Goal: Transaction & Acquisition: Subscribe to service/newsletter

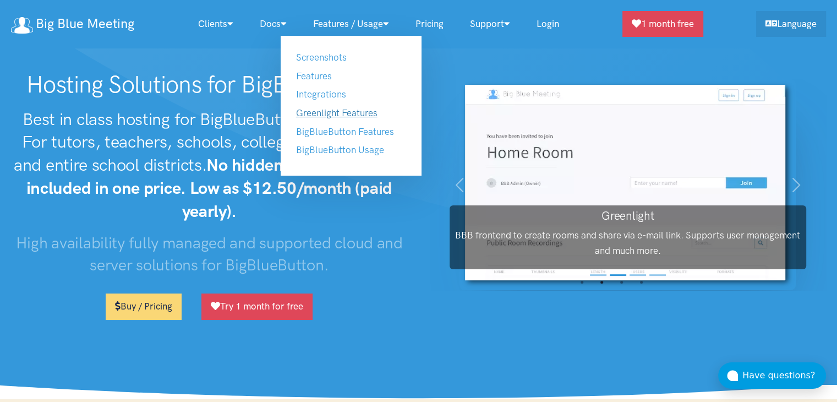
click at [329, 115] on link "Greenlight Features" at bounding box center [336, 112] width 81 height 11
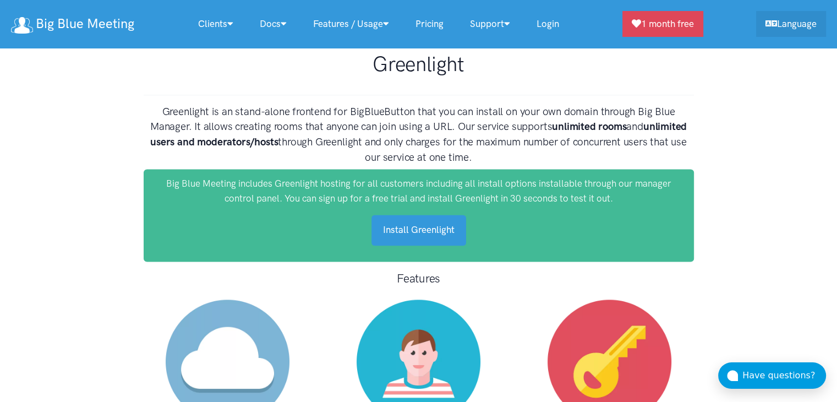
scroll to position [5716, 0]
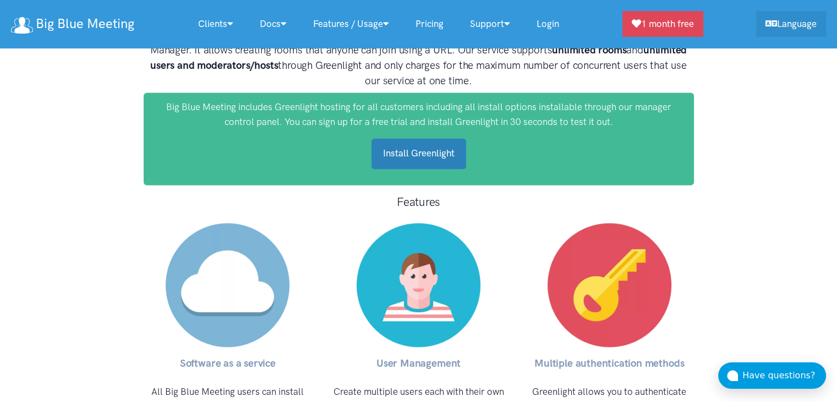
click at [436, 138] on link "Install Greenlight" at bounding box center [419, 153] width 95 height 30
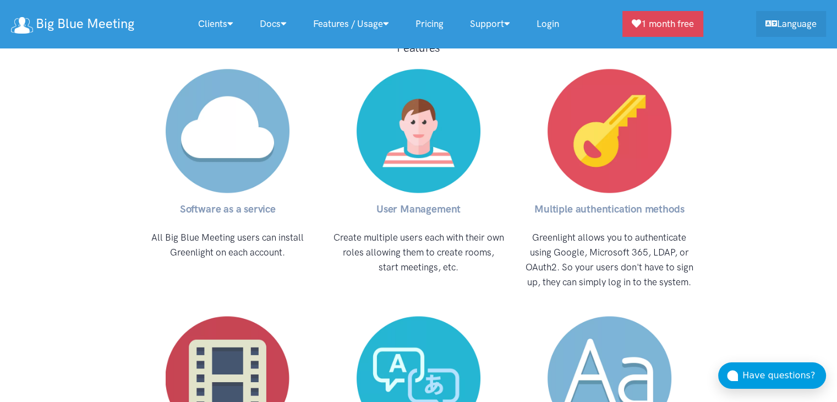
scroll to position [5880, 0]
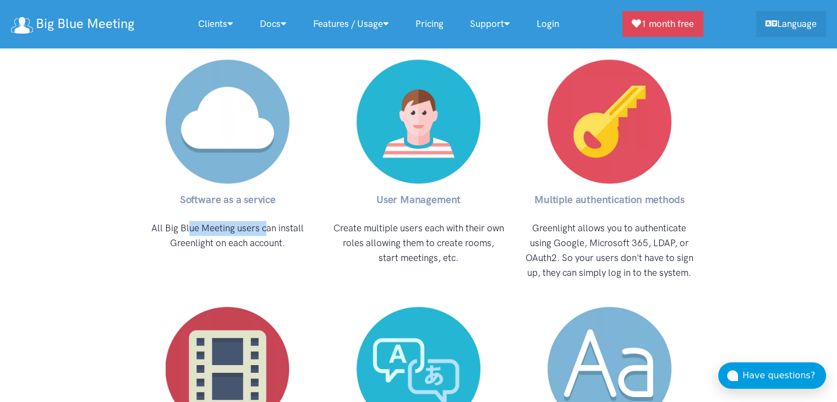
drag, startPoint x: 188, startPoint y: 177, endPoint x: 412, endPoint y: 181, distance: 224.1
click at [356, 181] on div "Software as a service All Big Blue Meeting users can install Greenlight on each…" at bounding box center [419, 298] width 573 height 495
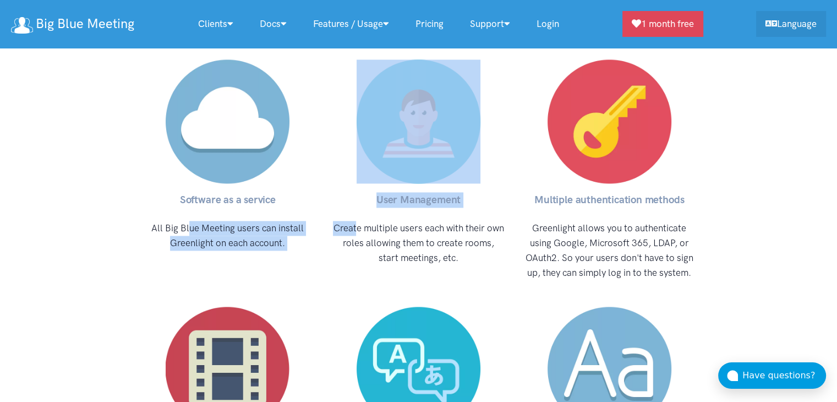
drag, startPoint x: 412, startPoint y: 181, endPoint x: 421, endPoint y: 181, distance: 8.3
click at [416, 221] on p "Create multiple users each with their own roles allowing them to create rooms, …" at bounding box center [418, 243] width 173 height 45
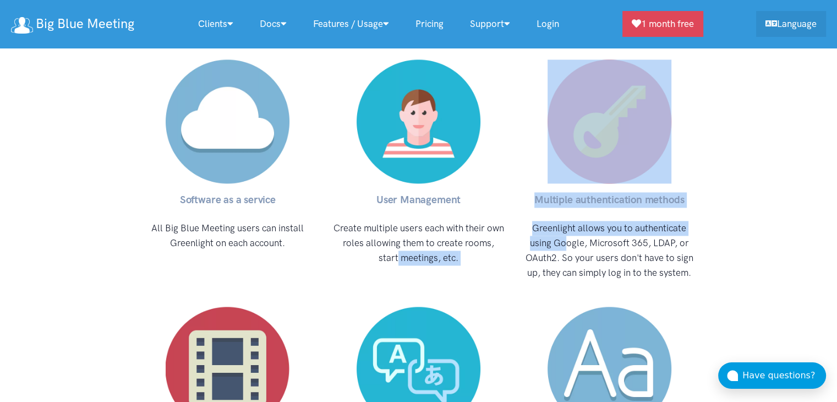
drag, startPoint x: 550, startPoint y: 195, endPoint x: 586, endPoint y: 201, distance: 36.2
click at [584, 201] on div "Software as a service All Big Blue Meeting users can install Greenlight on each…" at bounding box center [419, 298] width 573 height 495
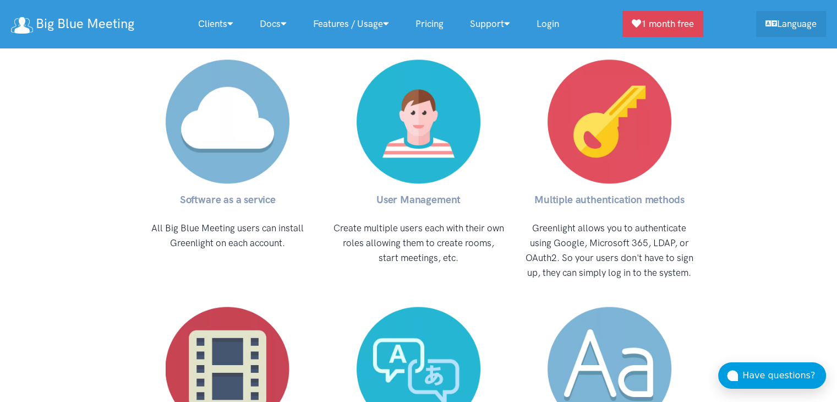
click at [595, 221] on p "Greenlight allows you to authenticate using Google, Microsoft 365, LDAP, or OAu…" at bounding box center [609, 251] width 173 height 60
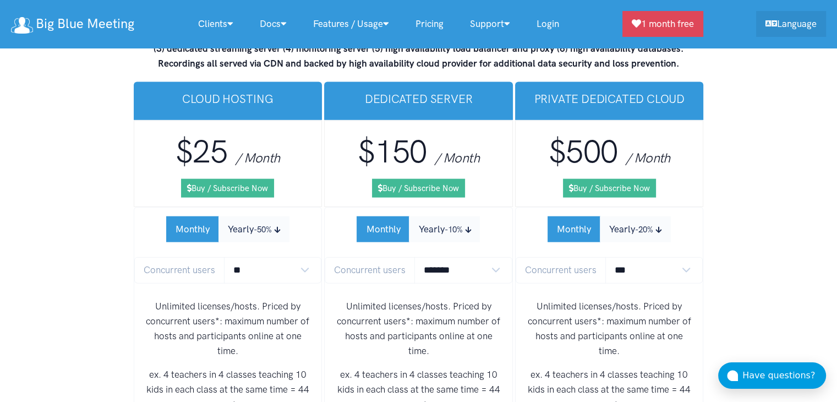
scroll to position [6651, 0]
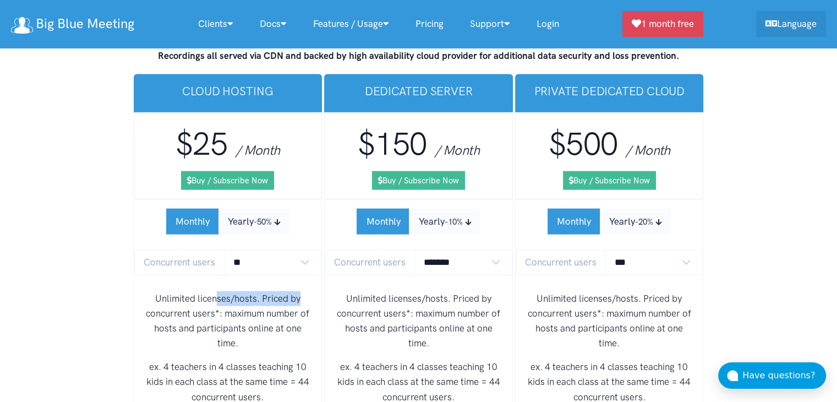
drag, startPoint x: 214, startPoint y: 252, endPoint x: 308, endPoint y: 248, distance: 93.7
click at [308, 291] on p "Unlimited licenses/hosts. Priced by concurrent users*: maximum number of hosts …" at bounding box center [228, 321] width 170 height 60
click at [304, 249] on select "** ** ** ** *** ***" at bounding box center [273, 262] width 98 height 26
select select "*"
click at [224, 249] on select "** ** ** ** *** ***" at bounding box center [273, 262] width 98 height 26
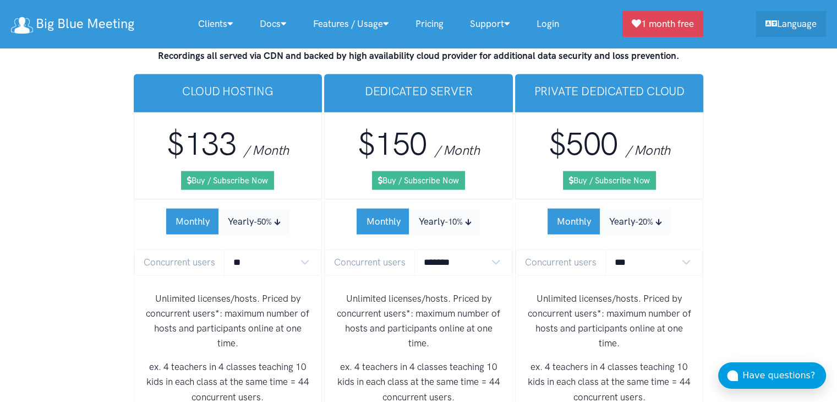
click at [232, 291] on p "Unlimited licenses/hosts. Priced by concurrent users*: maximum number of hosts …" at bounding box center [228, 321] width 170 height 60
click at [488, 249] on select "******* ******* *******" at bounding box center [464, 262] width 98 height 26
click at [415, 249] on select "******* ******* *******" at bounding box center [464, 262] width 98 height 26
click at [440, 291] on p "Unlimited licenses/hosts. Priced by concurrent users*: maximum number of hosts …" at bounding box center [419, 321] width 170 height 60
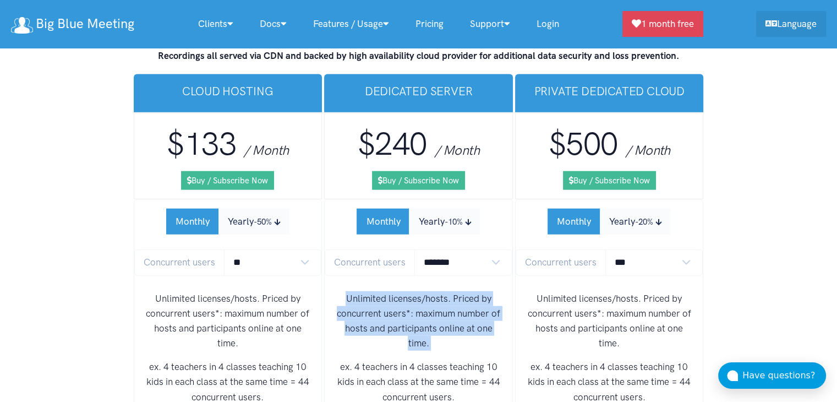
click at [440, 291] on p "Unlimited licenses/hosts. Priced by concurrent users*: maximum number of hosts …" at bounding box center [419, 321] width 170 height 60
click at [367, 291] on p "Unlimited licenses/hosts. Priced by concurrent users*: maximum number of hosts …" at bounding box center [419, 321] width 170 height 60
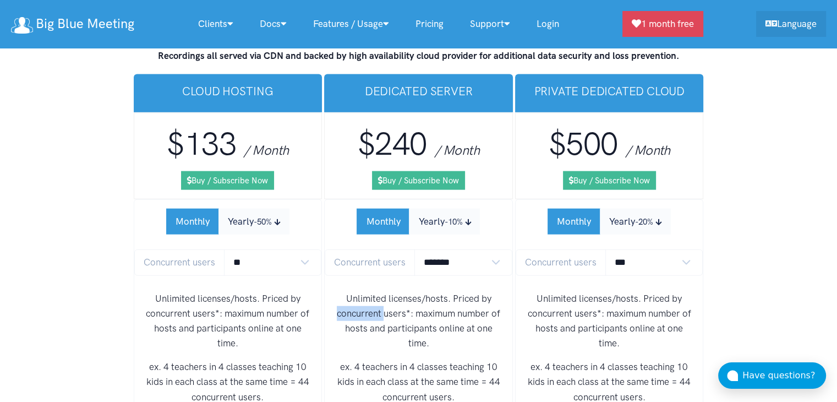
click at [367, 291] on p "Unlimited licenses/hosts. Priced by concurrent users*: maximum number of hosts …" at bounding box center [419, 321] width 170 height 60
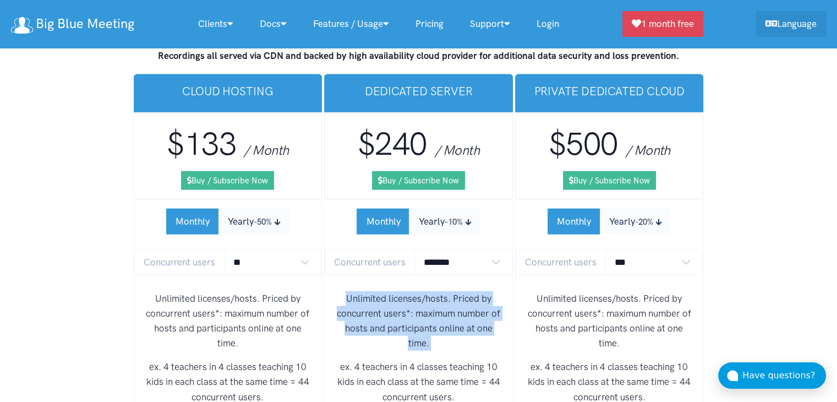
drag, startPoint x: 367, startPoint y: 264, endPoint x: 379, endPoint y: 260, distance: 12.7
click at [368, 291] on p "Unlimited licenses/hosts. Priced by concurrent users*: maximum number of hosts …" at bounding box center [419, 321] width 170 height 60
click at [426, 291] on p "Unlimited licenses/hosts. Priced by concurrent users*: maximum number of hosts …" at bounding box center [419, 321] width 170 height 60
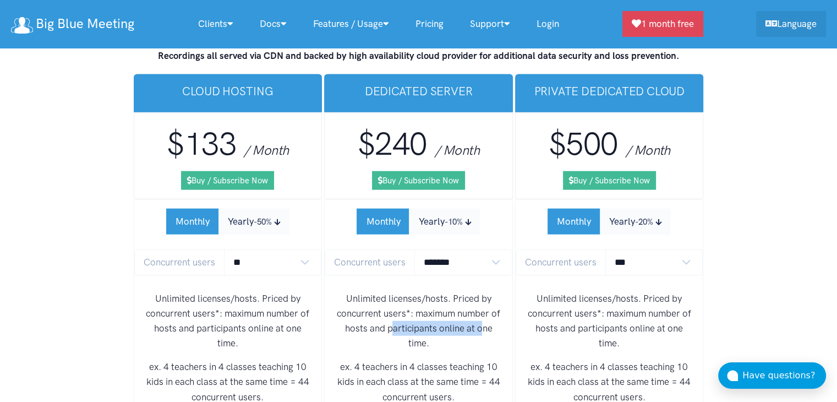
drag, startPoint x: 392, startPoint y: 271, endPoint x: 482, endPoint y: 273, distance: 90.3
click at [482, 291] on p "Unlimited licenses/hosts. Priced by concurrent users*: maximum number of hosts …" at bounding box center [419, 321] width 170 height 60
click at [488, 291] on p "Unlimited licenses/hosts. Priced by concurrent users*: maximum number of hosts …" at bounding box center [419, 321] width 170 height 60
drag, startPoint x: 493, startPoint y: 278, endPoint x: 330, endPoint y: 254, distance: 164.7
click at [331, 282] on div "Unlimited licenses/hosts. Priced by concurrent users*: maximum number of hosts …" at bounding box center [419, 352] width 188 height 140
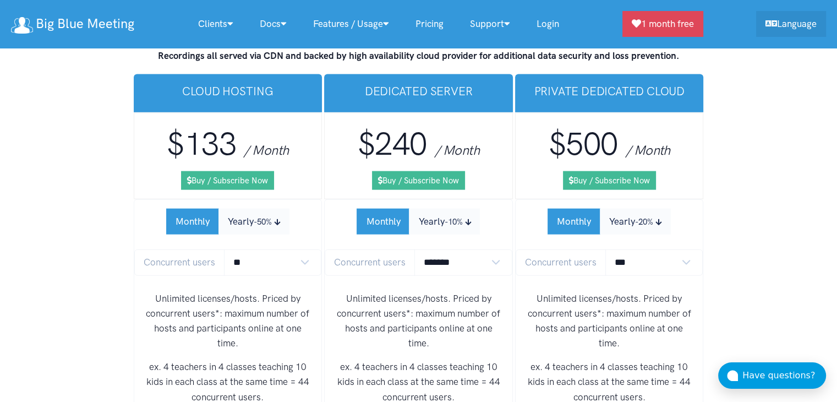
click at [425, 296] on p "Unlimited licenses/hosts. Priced by concurrent users*: maximum number of hosts …" at bounding box center [419, 321] width 170 height 60
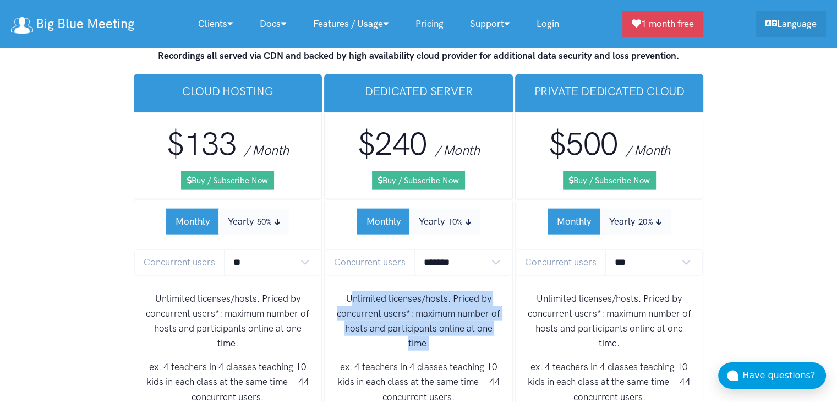
drag, startPoint x: 434, startPoint y: 296, endPoint x: 354, endPoint y: 241, distance: 96.7
click at [354, 291] on p "Unlimited licenses/hosts. Priced by concurrent users*: maximum number of hosts …" at bounding box center [419, 321] width 170 height 60
click at [479, 249] on select "******* ******* *******" at bounding box center [464, 262] width 98 height 26
select select "*"
click at [415, 249] on select "******* ******* *******" at bounding box center [464, 262] width 98 height 26
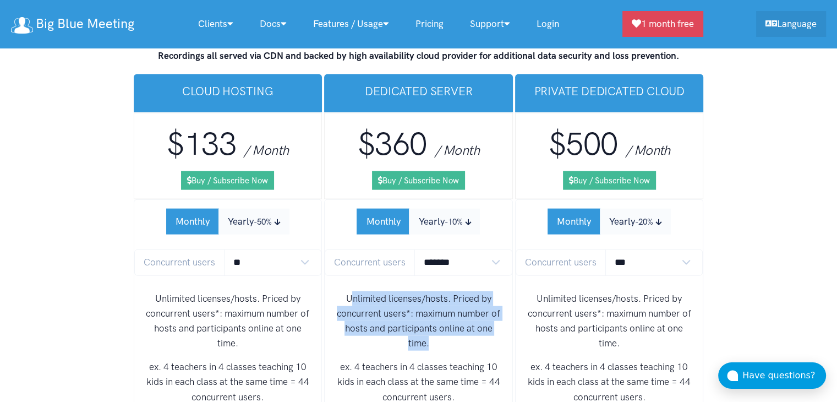
click at [431, 291] on p "Unlimited licenses/hosts. Priced by concurrent users*: maximum number of hosts …" at bounding box center [419, 321] width 170 height 60
click at [434, 297] on p "Unlimited licenses/hosts. Priced by concurrent users*: maximum number of hosts …" at bounding box center [419, 321] width 170 height 60
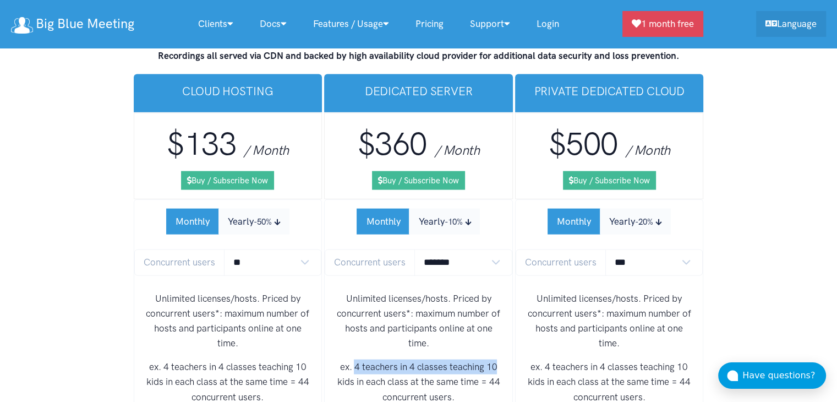
drag, startPoint x: 357, startPoint y: 314, endPoint x: 504, endPoint y: 311, distance: 147.6
click at [504, 311] on div "Unlimited licenses/hosts. Priced by concurrent users*: maximum number of hosts …" at bounding box center [419, 352] width 188 height 140
drag, startPoint x: 370, startPoint y: 333, endPoint x: 482, endPoint y: 340, distance: 112.5
click at [504, 334] on div "Unlimited licenses/hosts. Priced by concurrent users*: maximum number of hosts …" at bounding box center [419, 352] width 188 height 140
click at [459, 359] on p "ex. 4 teachers in 4 classes teaching 10 kids in each class at the same time = 4…" at bounding box center [419, 381] width 170 height 45
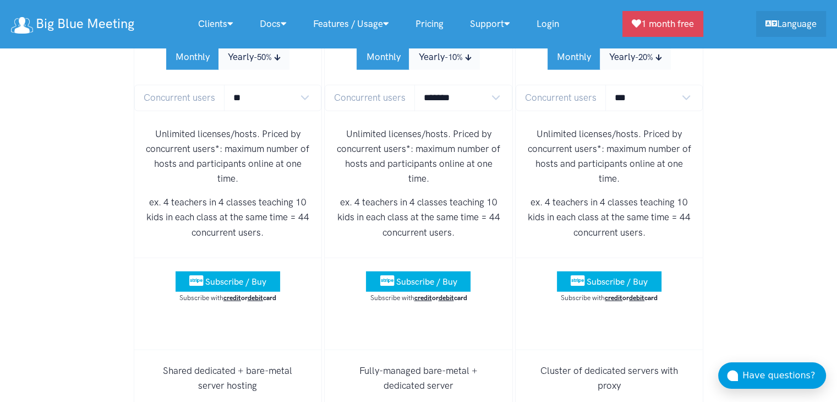
scroll to position [6816, 0]
click at [484, 194] on p "ex. 4 teachers in 4 classes teaching 10 kids in each class at the same time = 4…" at bounding box center [419, 216] width 170 height 45
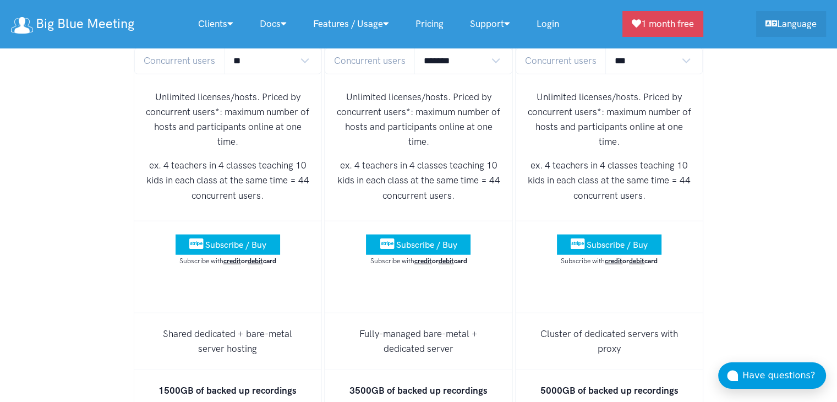
scroll to position [6871, 0]
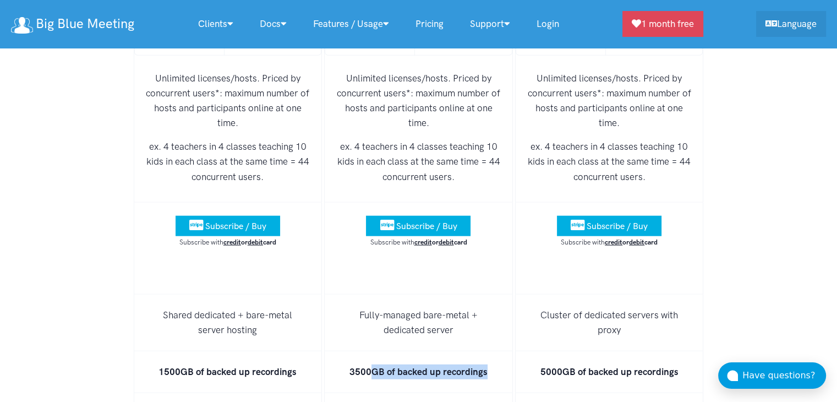
drag, startPoint x: 372, startPoint y: 324, endPoint x: 487, endPoint y: 324, distance: 115.1
click at [487, 351] on li "3500GB of backed up recordings" at bounding box center [418, 372] width 189 height 42
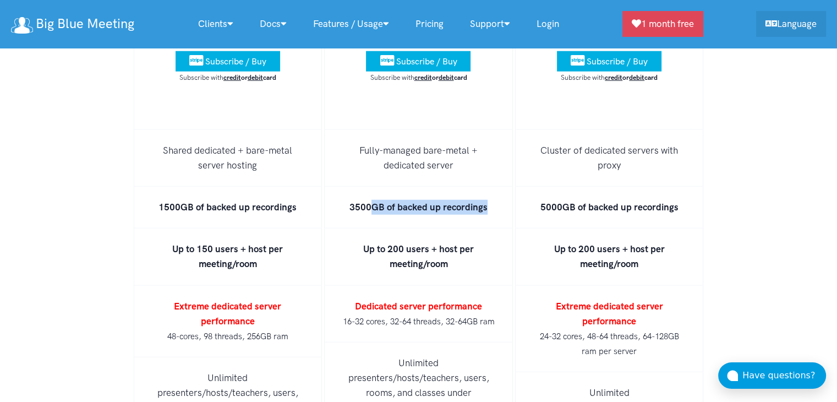
scroll to position [7036, 0]
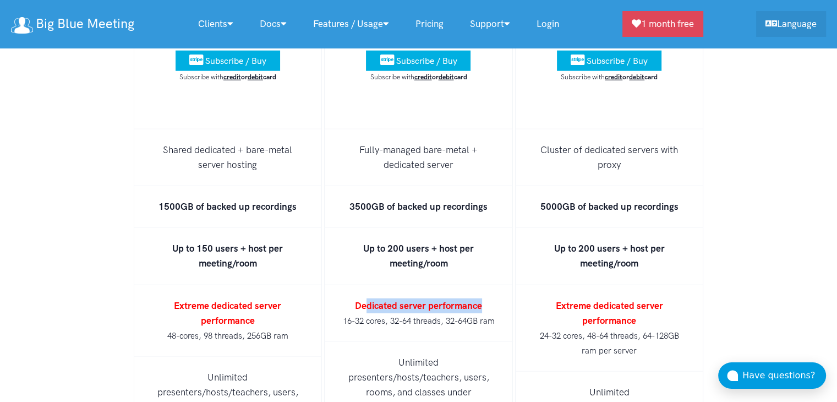
drag, startPoint x: 369, startPoint y: 254, endPoint x: 497, endPoint y: 250, distance: 128.3
click at [497, 285] on li "Dedicated server performance 16-32 cores, 32-64 threads, 32-64GB ram" at bounding box center [418, 313] width 189 height 57
click at [405, 316] on small "16-32 cores, 32-64 threads, 32-64GB ram" at bounding box center [418, 321] width 152 height 10
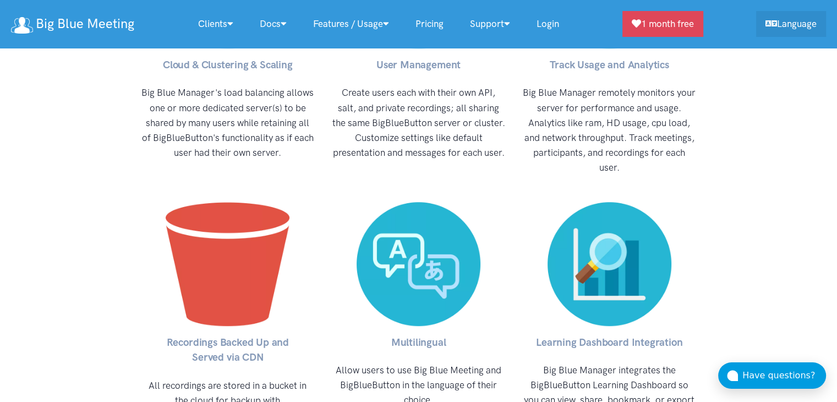
scroll to position [4614, 0]
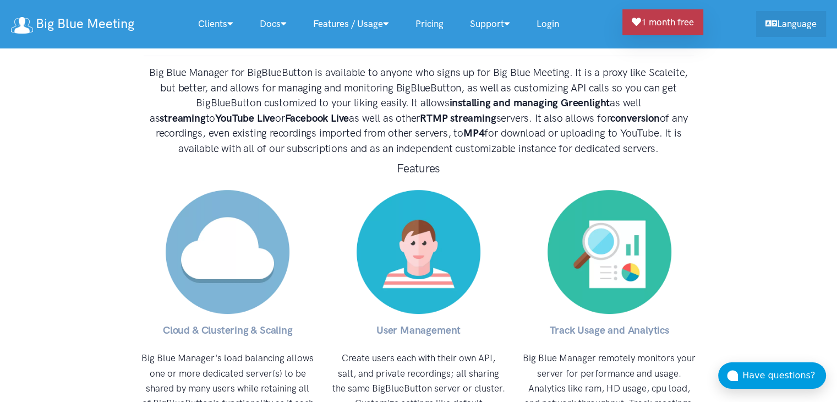
click at [675, 26] on link "1 month free" at bounding box center [663, 22] width 81 height 26
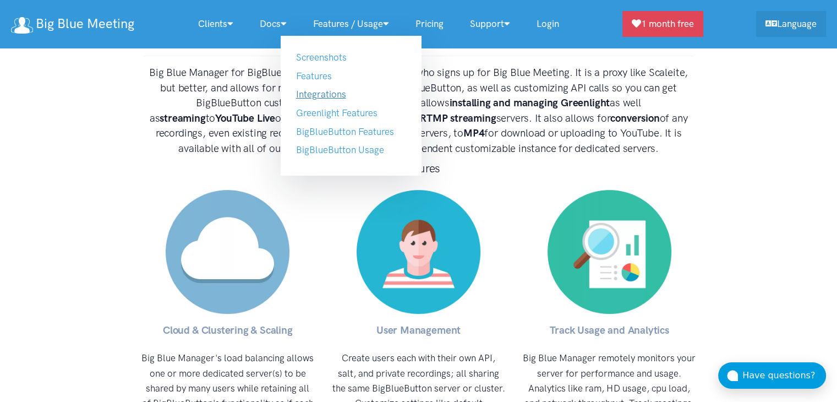
click at [320, 93] on link "Integrations" at bounding box center [321, 94] width 50 height 11
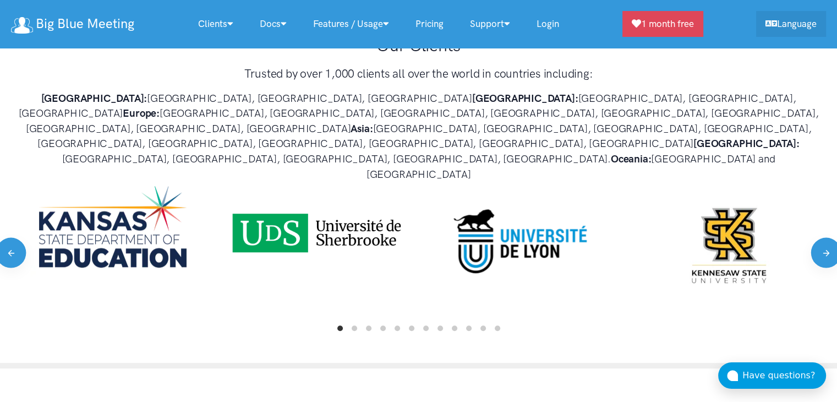
scroll to position [586, 0]
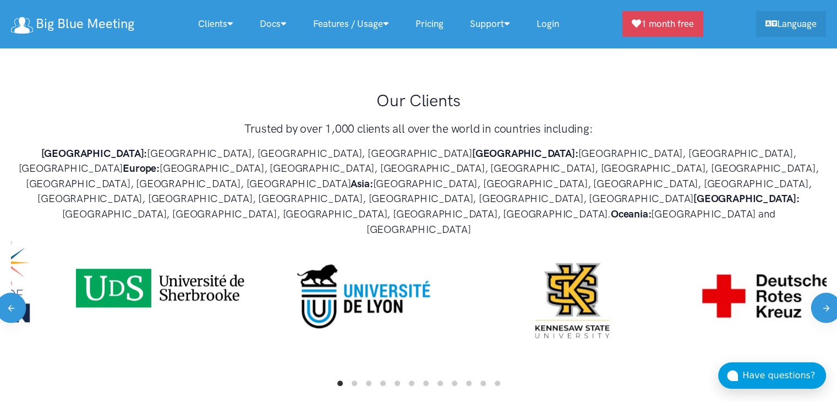
click at [373, 260] on div at bounding box center [364, 296] width 204 height 110
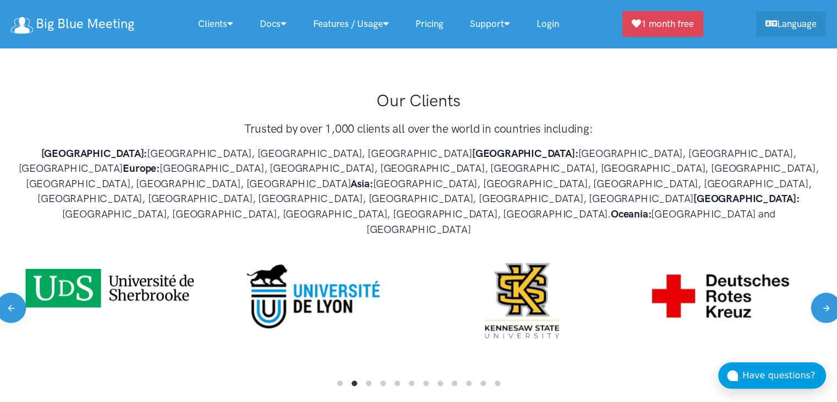
click at [619, 259] on div at bounding box center [721, 296] width 204 height 110
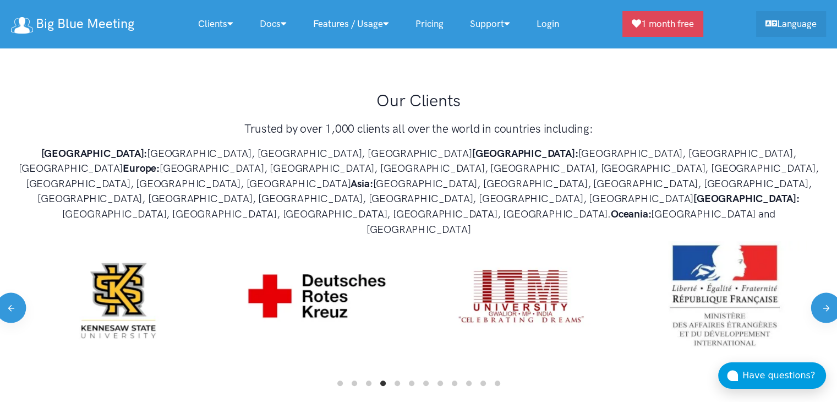
click at [439, 259] on img at bounding box center [521, 296] width 165 height 110
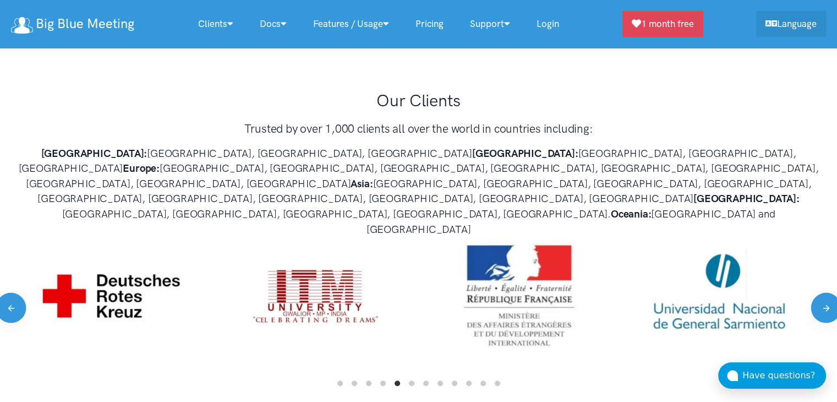
click at [628, 287] on img at bounding box center [724, 296] width 192 height 110
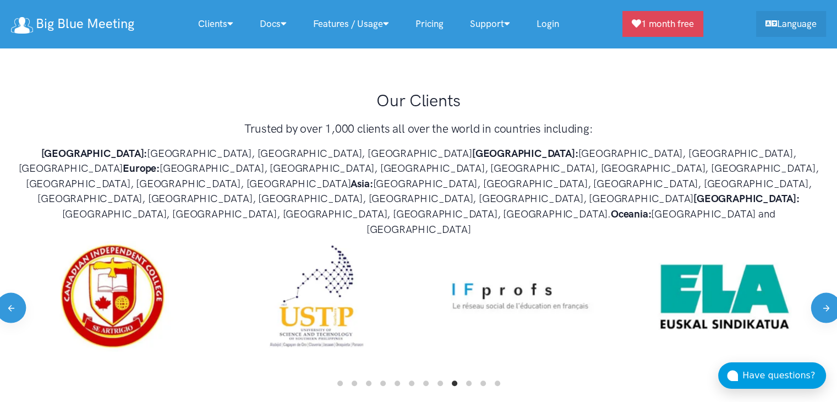
click at [642, 303] on img at bounding box center [724, 296] width 165 height 110
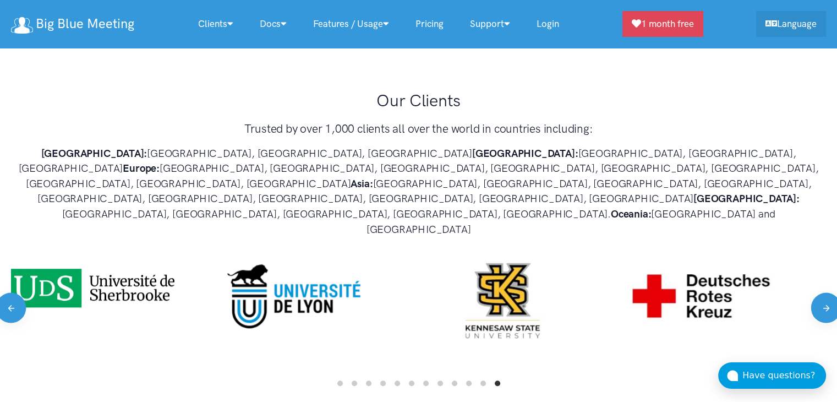
click at [247, 290] on img at bounding box center [294, 296] width 179 height 110
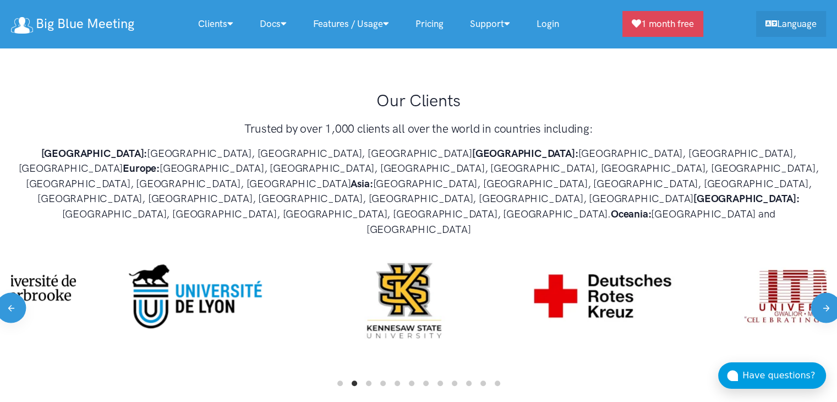
click at [521, 250] on img at bounding box center [603, 296] width 165 height 110
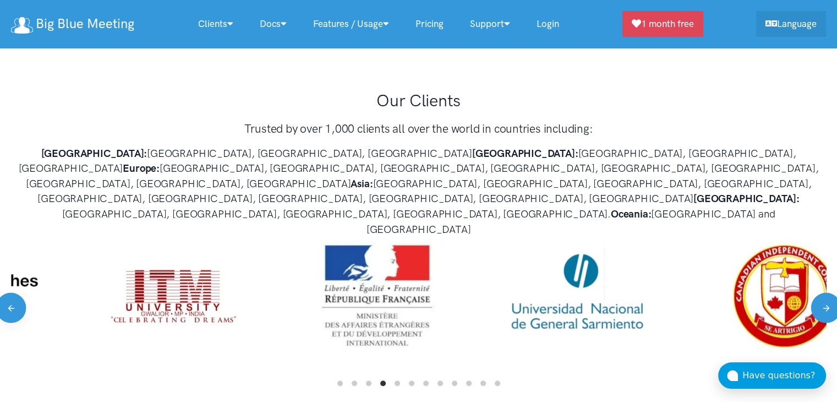
click at [363, 300] on img at bounding box center [377, 296] width 165 height 110
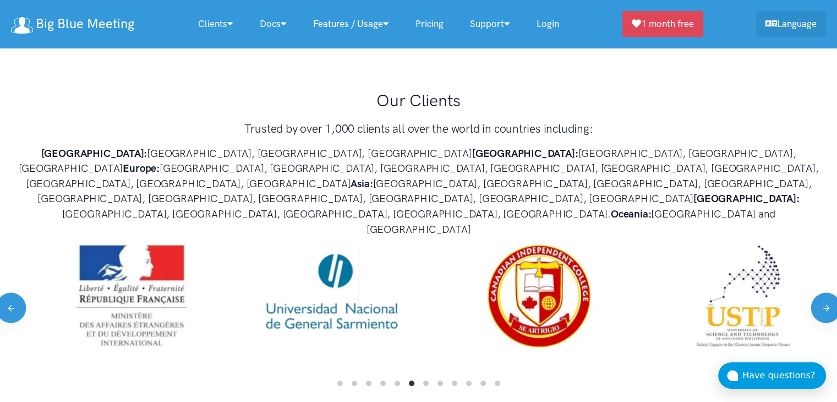
click at [438, 289] on div at bounding box center [540, 296] width 204 height 110
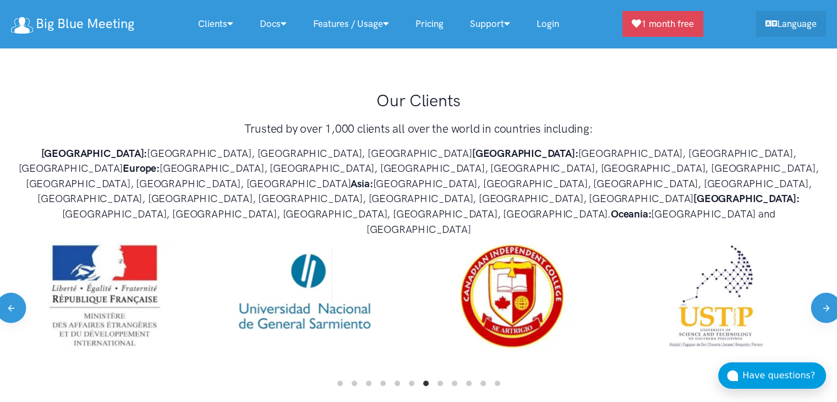
click at [634, 298] on img at bounding box center [716, 296] width 165 height 110
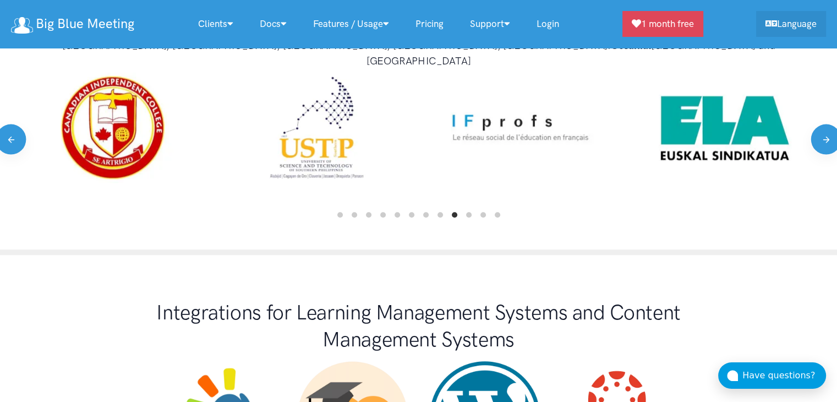
scroll to position [971, 0]
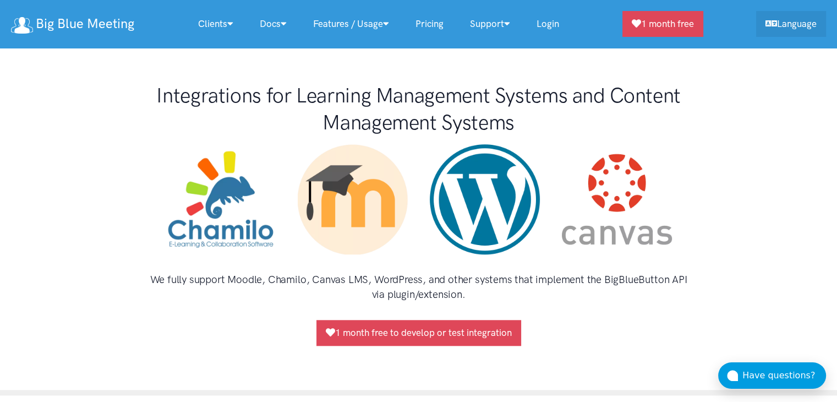
click at [386, 82] on h1 "Integrations for Learning Management Systems and Content Management Systems" at bounding box center [419, 108] width 551 height 53
click at [387, 272] on h4 "We fully support Moodle, Chamilo, Canvas LMS, WordPress, and other systems that…" at bounding box center [419, 287] width 551 height 30
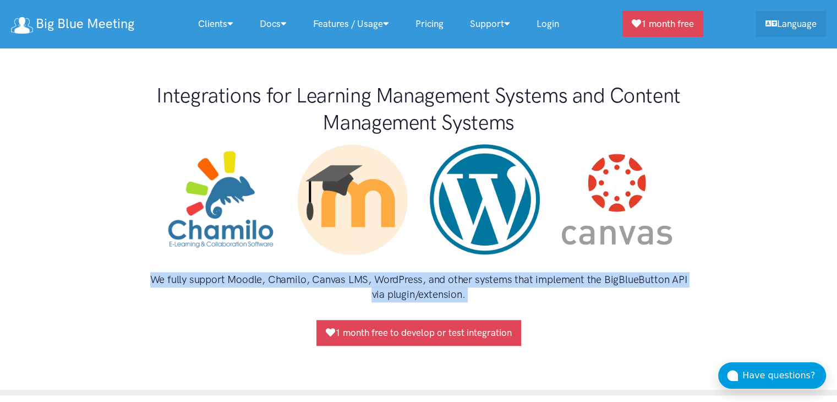
click at [387, 272] on h4 "We fully support Moodle, Chamilo, Canvas LMS, WordPress, and other systems that…" at bounding box center [419, 287] width 551 height 30
click at [444, 272] on h4 "We fully support Moodle, Chamilo, Canvas LMS, WordPress, and other systems that…" at bounding box center [419, 287] width 551 height 30
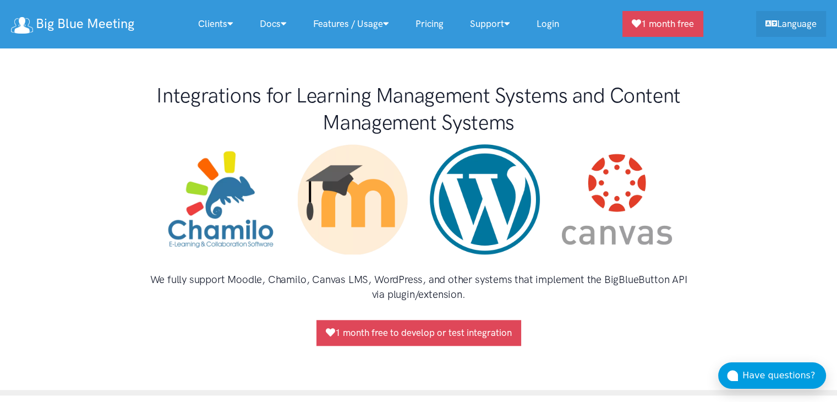
click at [335, 149] on img at bounding box center [353, 199] width 110 height 110
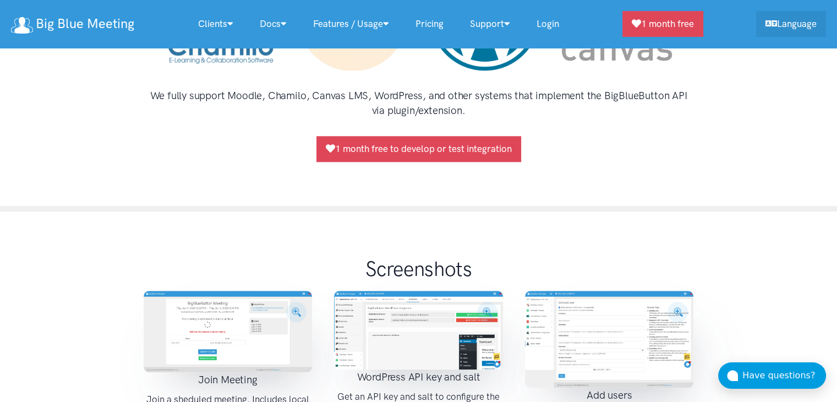
scroll to position [1136, 0]
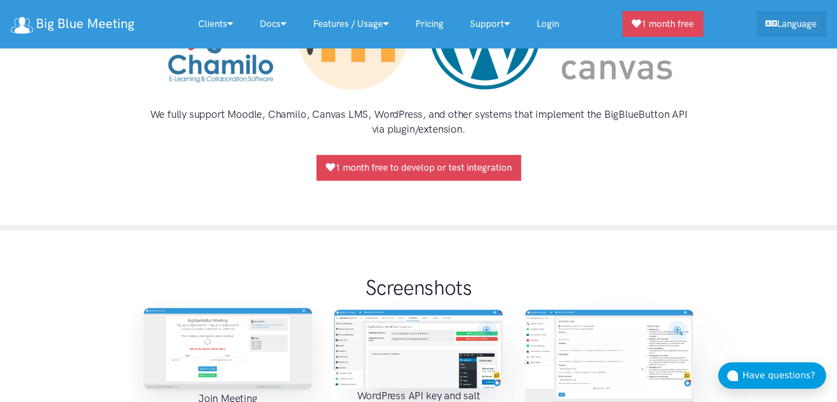
click at [238, 308] on img at bounding box center [228, 348] width 169 height 81
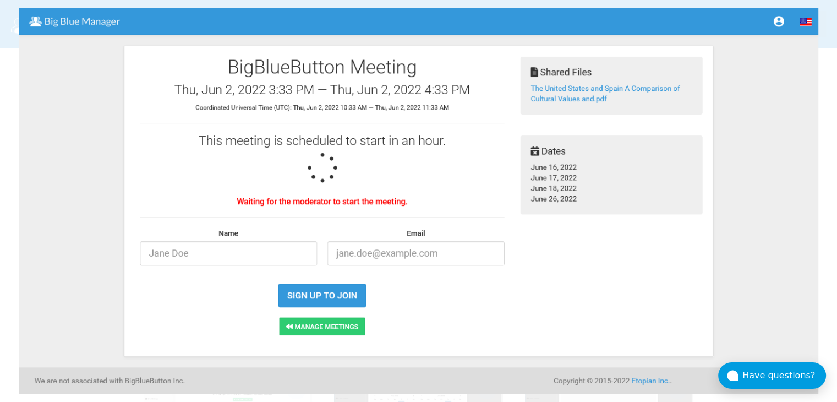
scroll to position [1356, 0]
click at [571, 304] on img at bounding box center [418, 201] width 799 height 386
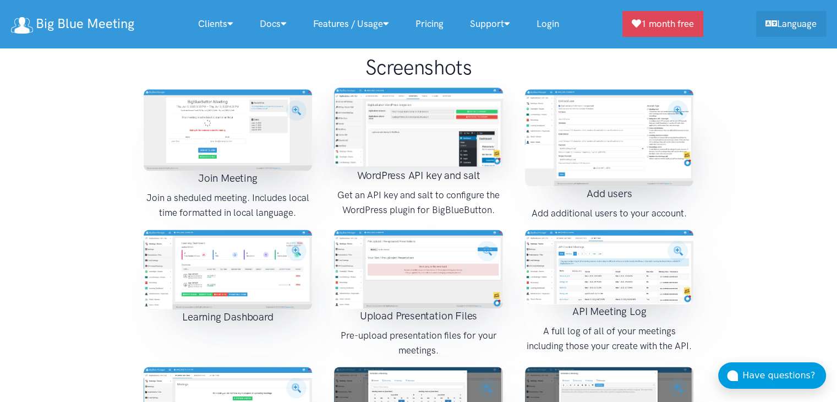
click at [414, 88] on img at bounding box center [418, 127] width 169 height 79
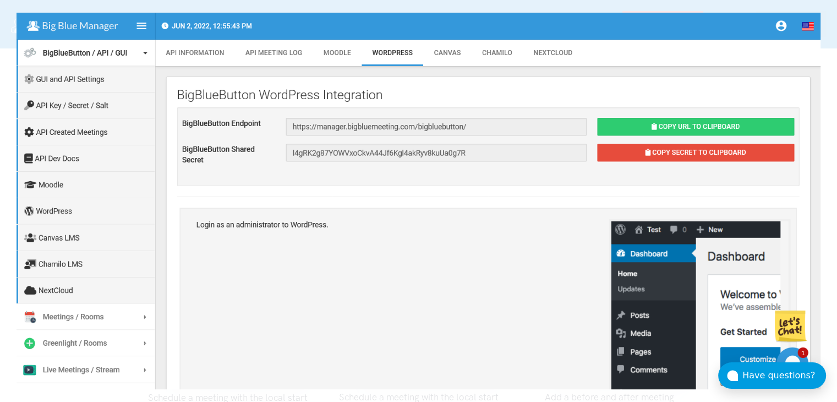
scroll to position [1522, 0]
click at [531, 252] on img at bounding box center [419, 201] width 804 height 376
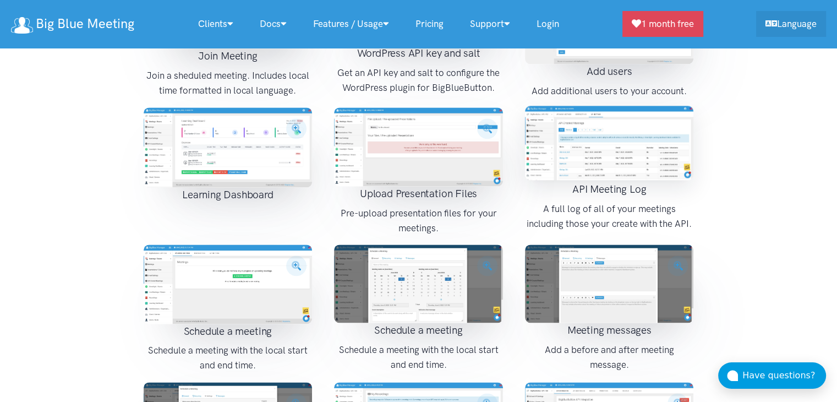
scroll to position [1411, 0]
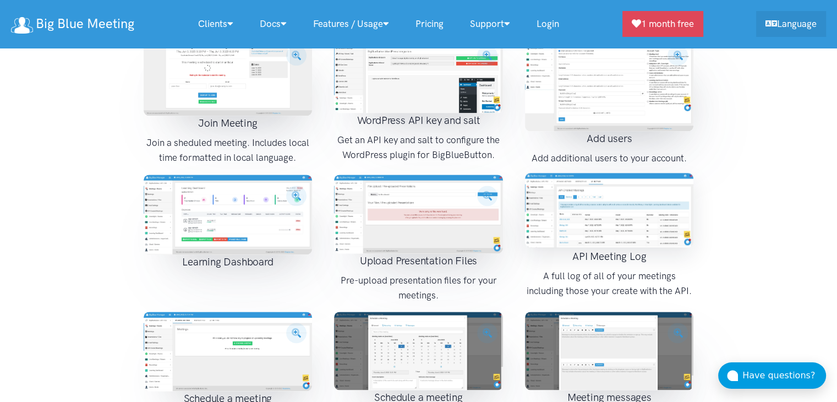
click at [641, 183] on img at bounding box center [609, 210] width 169 height 74
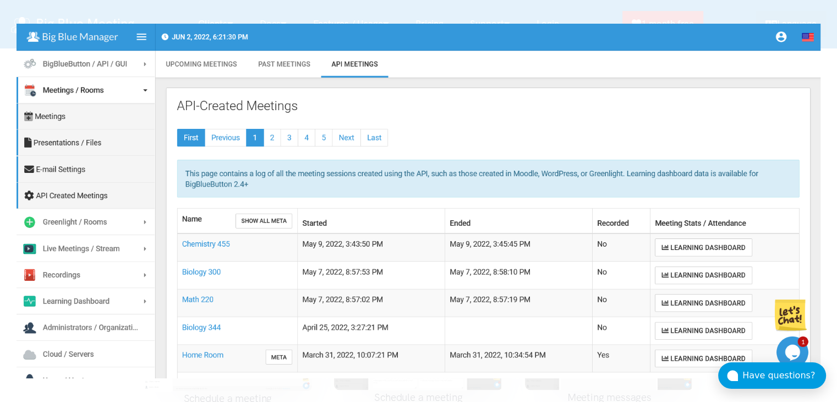
click at [820, 165] on div at bounding box center [418, 201] width 837 height 402
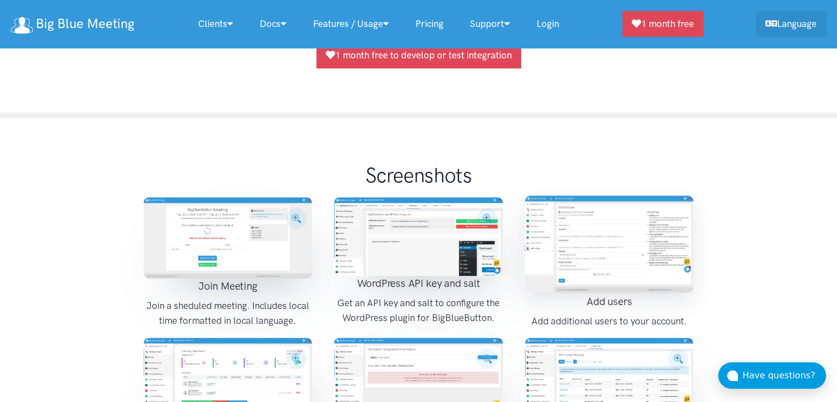
scroll to position [1246, 0]
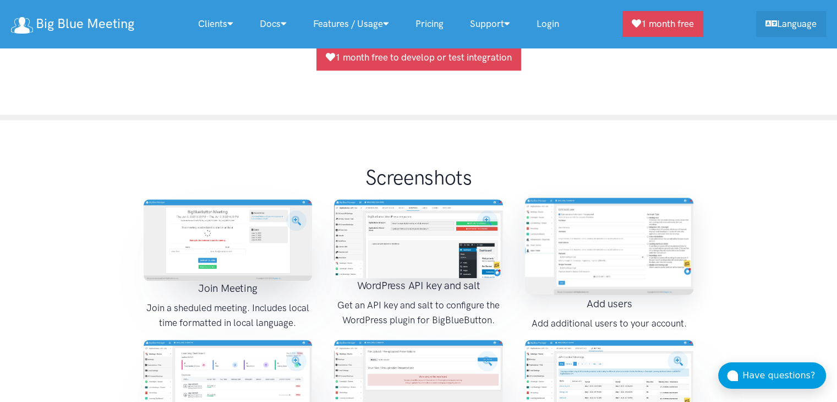
click at [617, 198] on img at bounding box center [609, 246] width 169 height 97
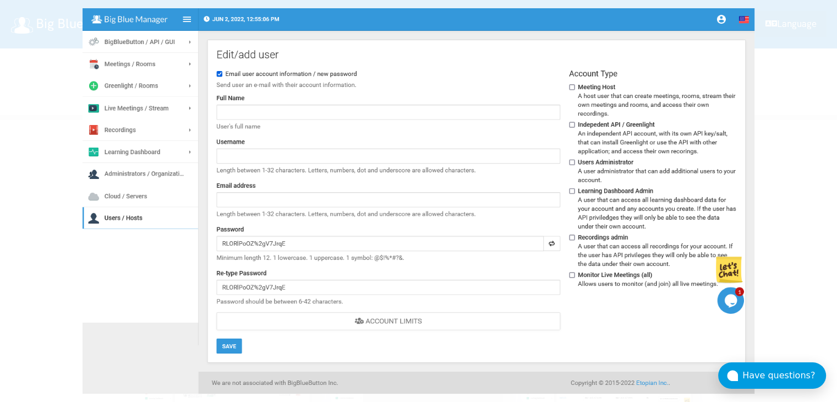
click at [41, 112] on div at bounding box center [418, 201] width 837 height 402
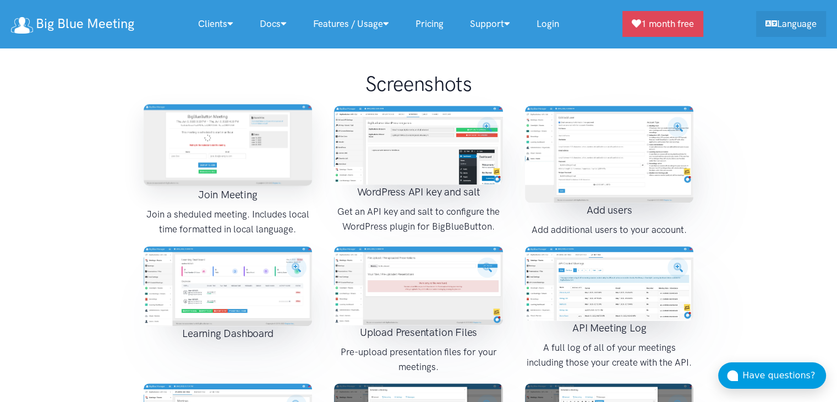
scroll to position [1411, 0]
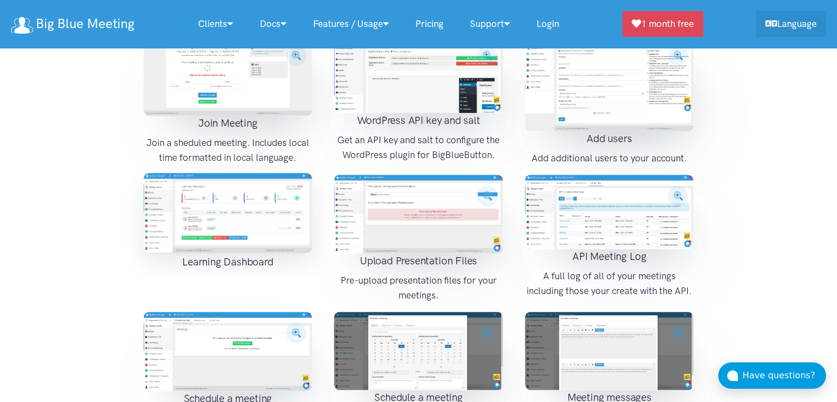
click at [222, 183] on img at bounding box center [228, 213] width 169 height 80
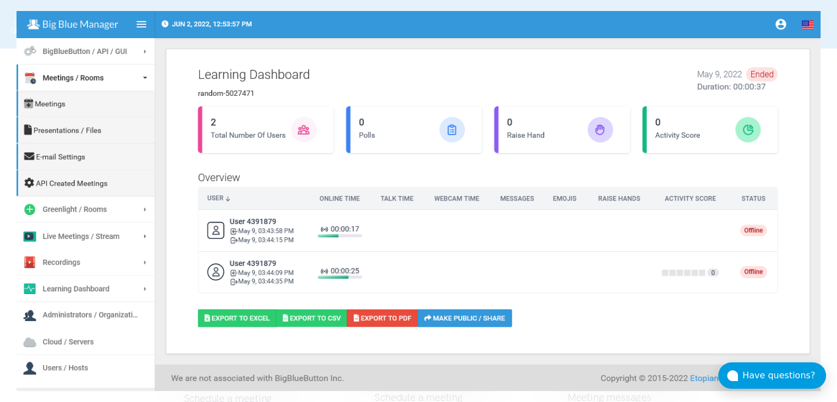
click at [808, 176] on img at bounding box center [419, 200] width 804 height 379
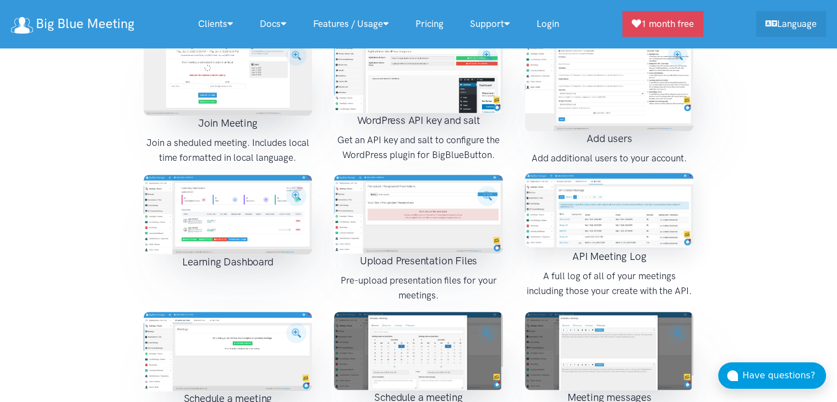
click at [598, 173] on img at bounding box center [609, 210] width 169 height 74
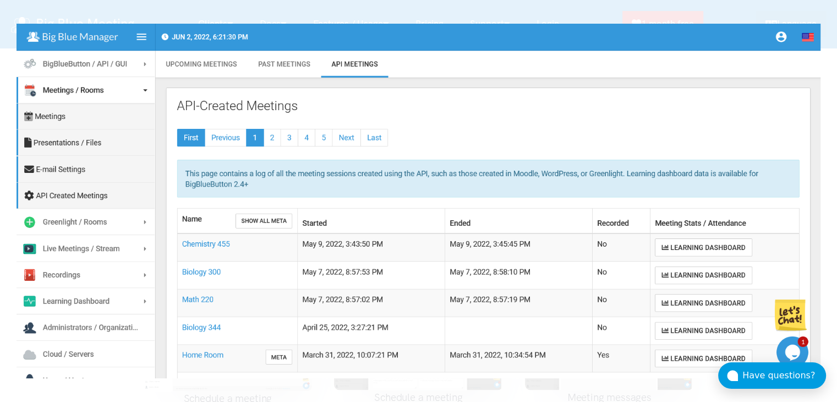
click at [820, 107] on div at bounding box center [418, 201] width 837 height 402
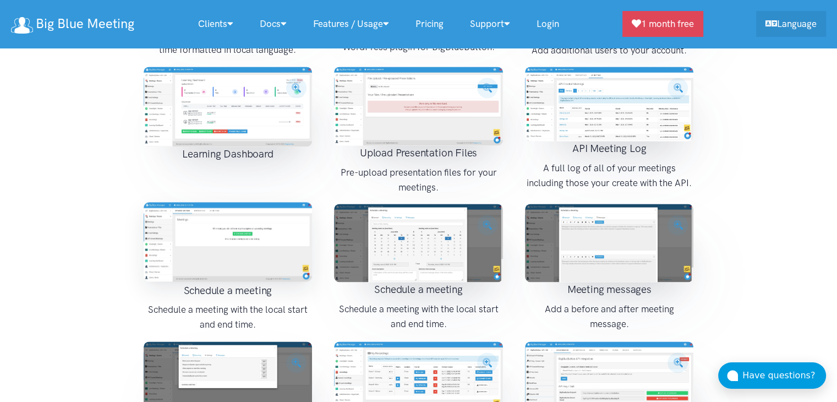
scroll to position [1522, 0]
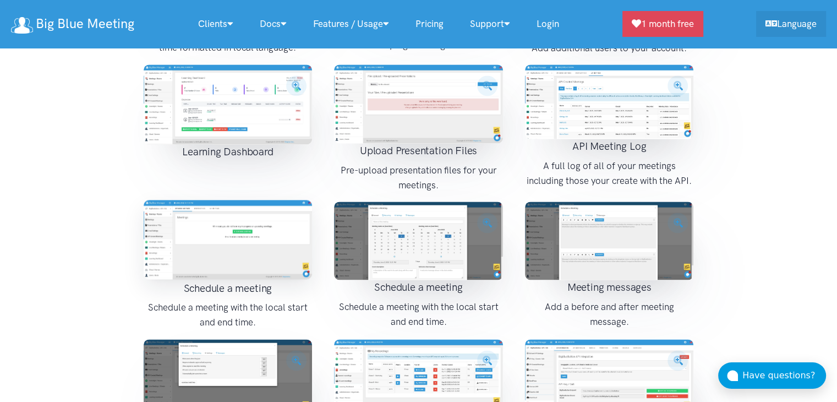
click at [261, 214] on img at bounding box center [228, 239] width 169 height 79
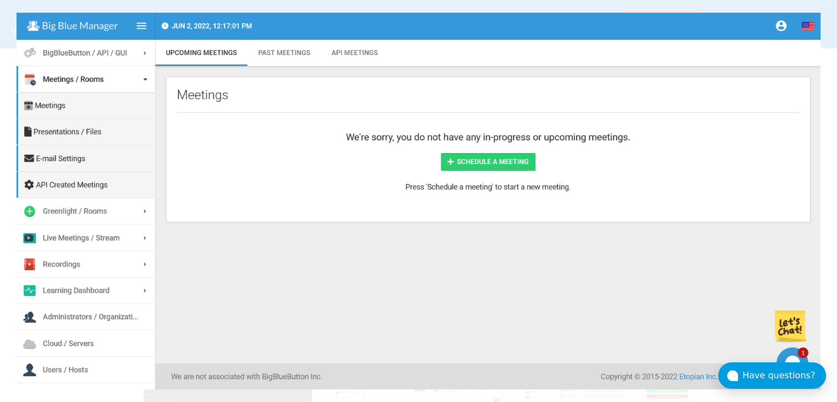
click at [830, 149] on div at bounding box center [418, 201] width 837 height 402
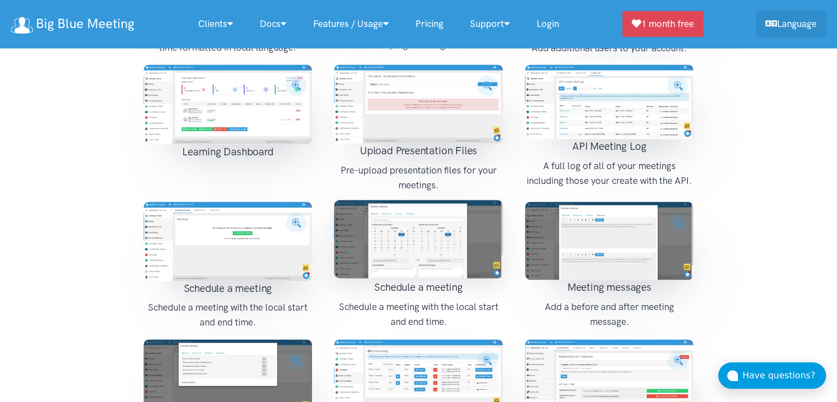
click at [453, 200] on img at bounding box center [418, 239] width 169 height 78
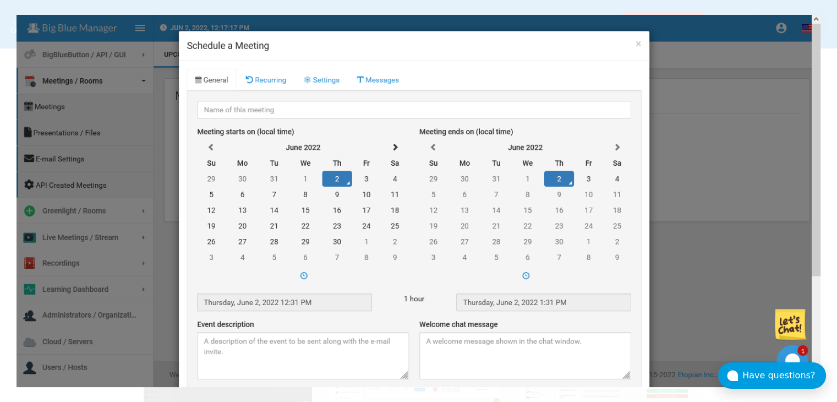
click at [830, 145] on div at bounding box center [418, 201] width 837 height 402
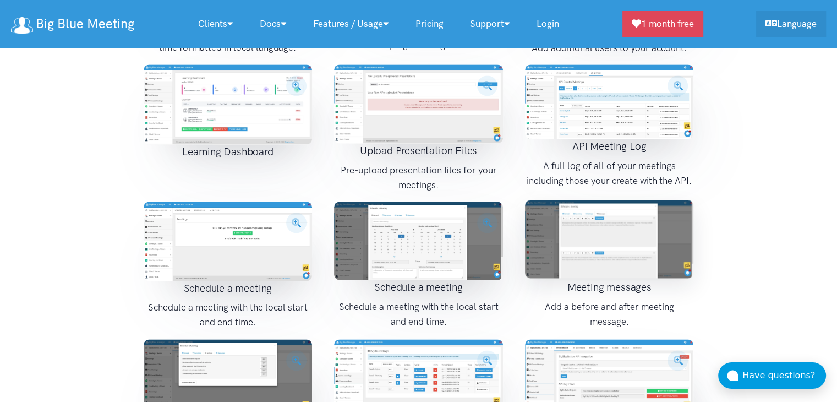
click at [606, 200] on img at bounding box center [609, 239] width 169 height 78
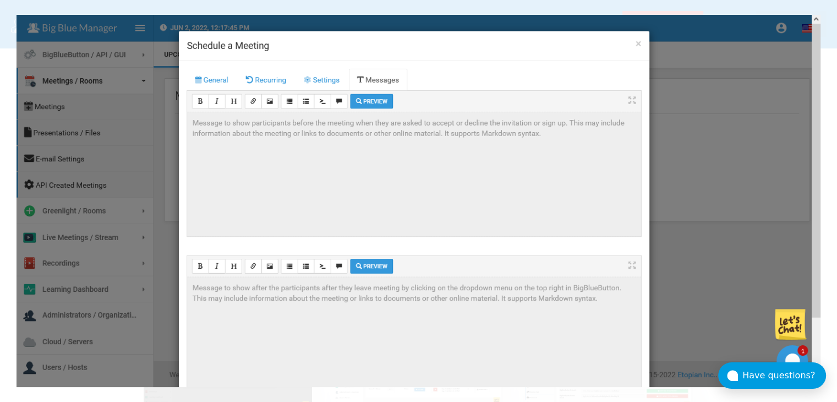
click at [829, 133] on div at bounding box center [418, 201] width 837 height 402
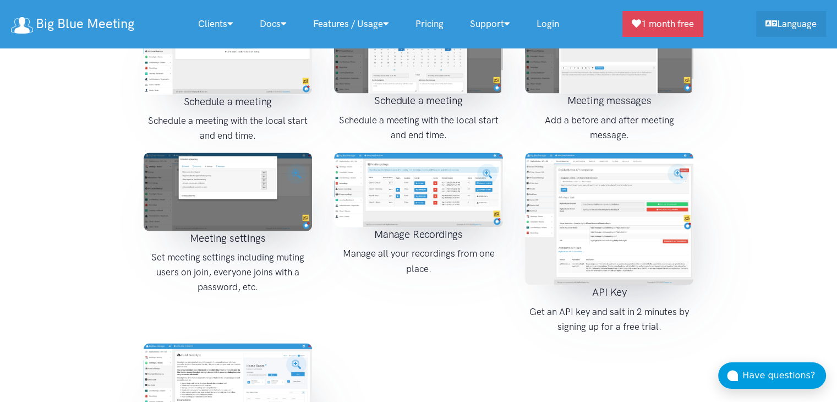
scroll to position [1797, 0]
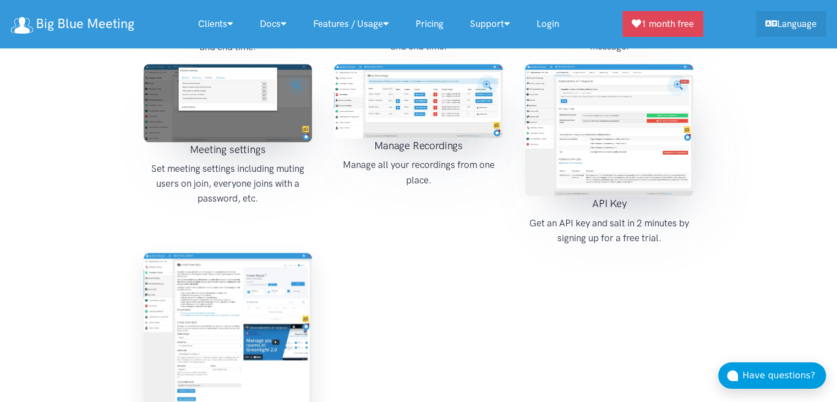
click at [233, 253] on img at bounding box center [228, 332] width 169 height 158
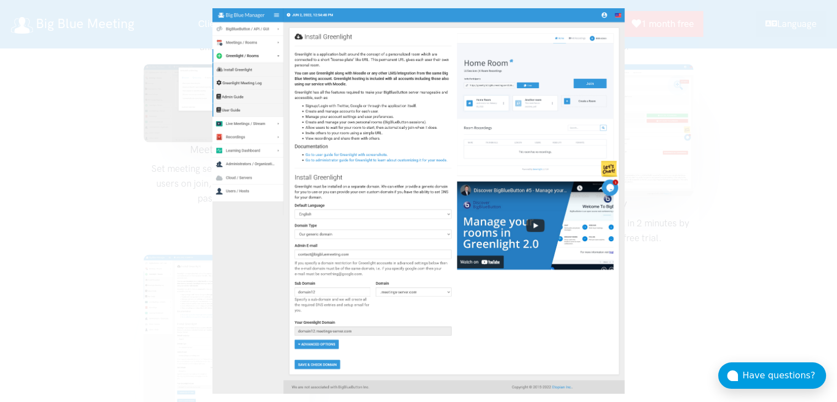
click at [666, 195] on div at bounding box center [418, 201] width 837 height 402
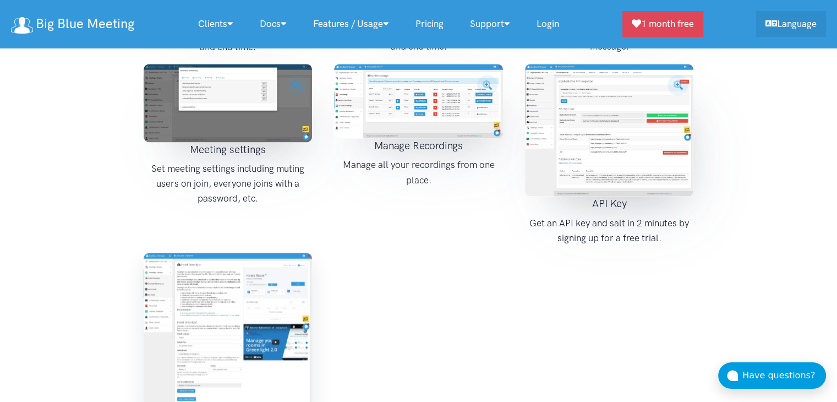
click at [248, 253] on img at bounding box center [228, 332] width 169 height 158
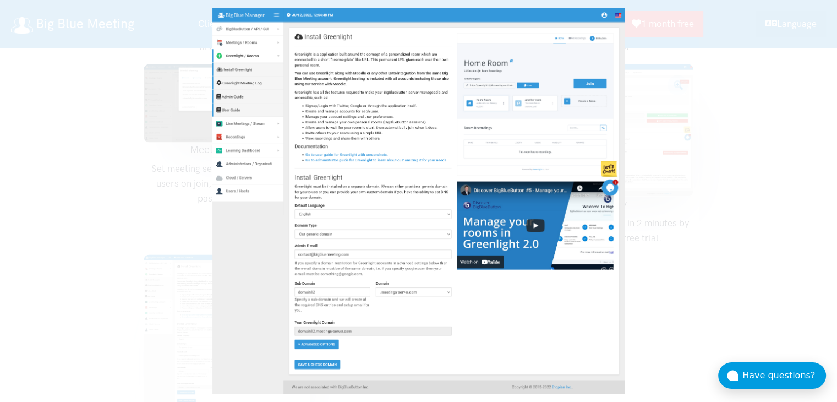
click at [720, 187] on div at bounding box center [418, 201] width 837 height 402
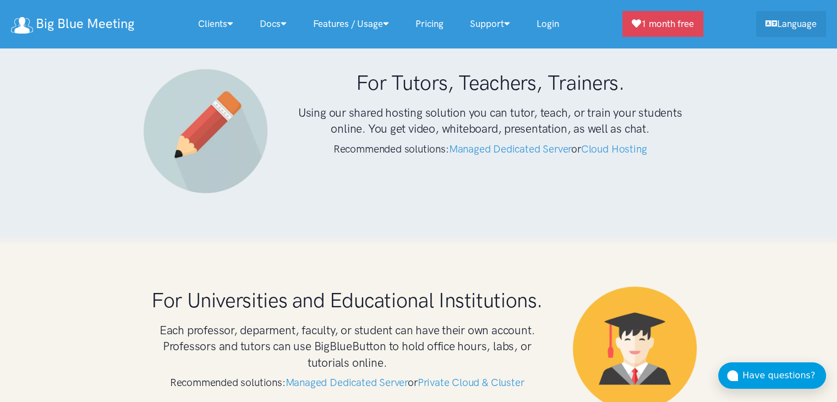
scroll to position [2457, 0]
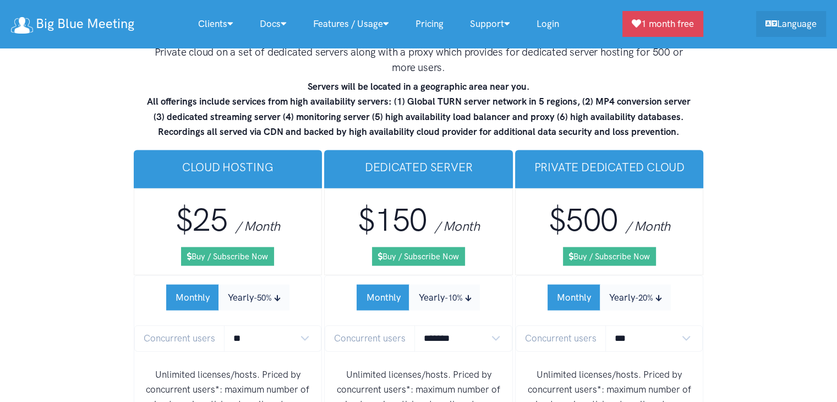
scroll to position [6646, 0]
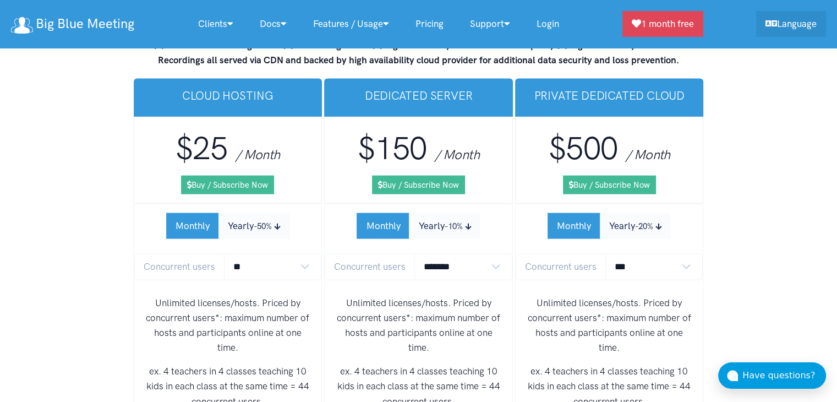
drag, startPoint x: 367, startPoint y: 253, endPoint x: 493, endPoint y: 253, distance: 126.6
click at [449, 296] on p "Unlimited licenses/hosts. Priced by concurrent users*: maximum number of hosts …" at bounding box center [419, 326] width 170 height 60
click at [481, 296] on p "Unlimited licenses/hosts. Priced by concurrent users*: maximum number of hosts …" at bounding box center [419, 326] width 170 height 60
drag, startPoint x: 364, startPoint y: 263, endPoint x: 494, endPoint y: 260, distance: 129.4
click at [491, 296] on p "Unlimited licenses/hosts. Priced by concurrent users*: maximum number of hosts …" at bounding box center [419, 326] width 170 height 60
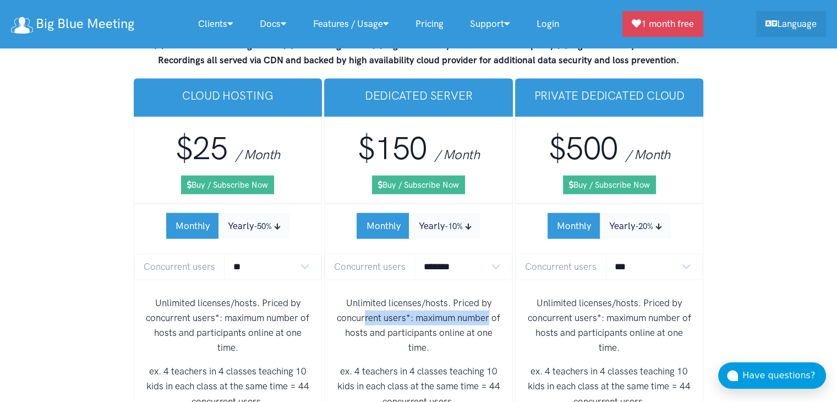
click at [512, 287] on div "Unlimited licenses/hosts. Priced by concurrent users*: maximum number of hosts …" at bounding box center [419, 357] width 188 height 140
drag, startPoint x: 432, startPoint y: 279, endPoint x: 447, endPoint y: 278, distance: 14.9
click at [443, 296] on p "Unlimited licenses/hosts. Priced by concurrent users*: maximum number of hosts …" at bounding box center [419, 326] width 170 height 60
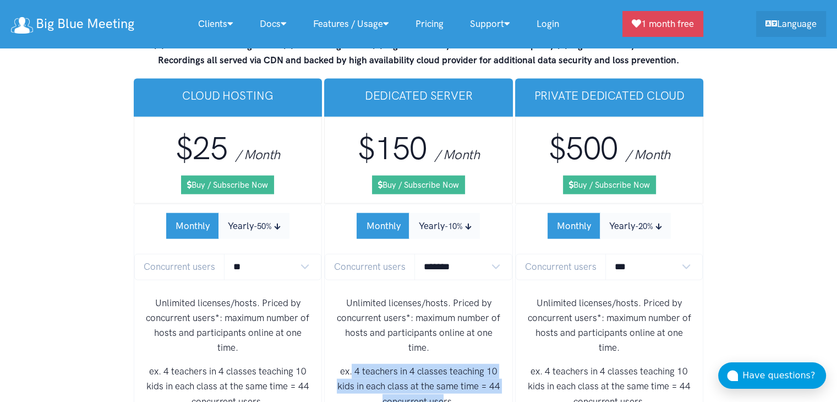
drag, startPoint x: 352, startPoint y: 313, endPoint x: 443, endPoint y: 346, distance: 97.2
click at [443, 364] on p "ex. 4 teachers in 4 classes teaching 10 kids in each class at the same time = 4…" at bounding box center [419, 386] width 170 height 45
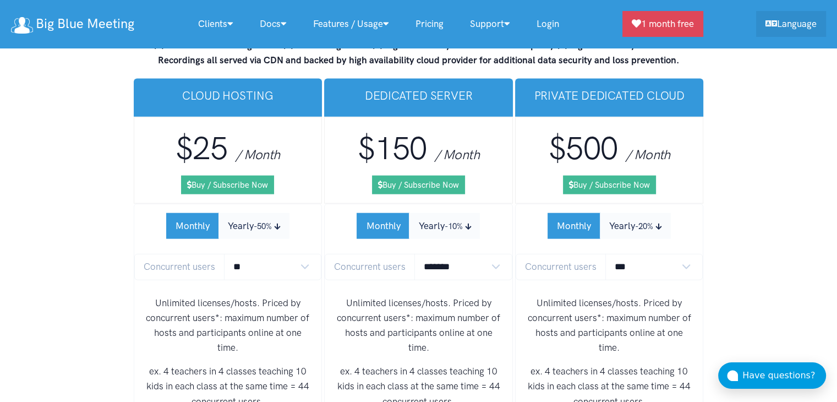
click at [449, 364] on p "ex. 4 teachers in 4 classes teaching 10 kids in each class at the same time = 4…" at bounding box center [419, 386] width 170 height 45
click at [433, 213] on button "Yearly -10%" at bounding box center [444, 226] width 71 height 26
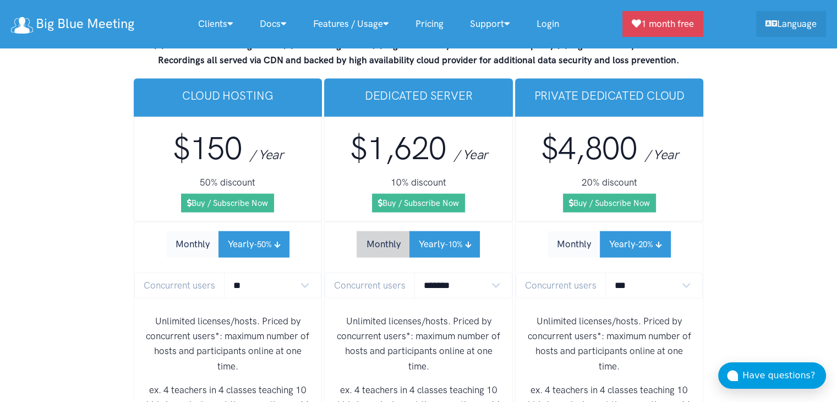
click at [392, 231] on button "Monthly" at bounding box center [383, 244] width 53 height 26
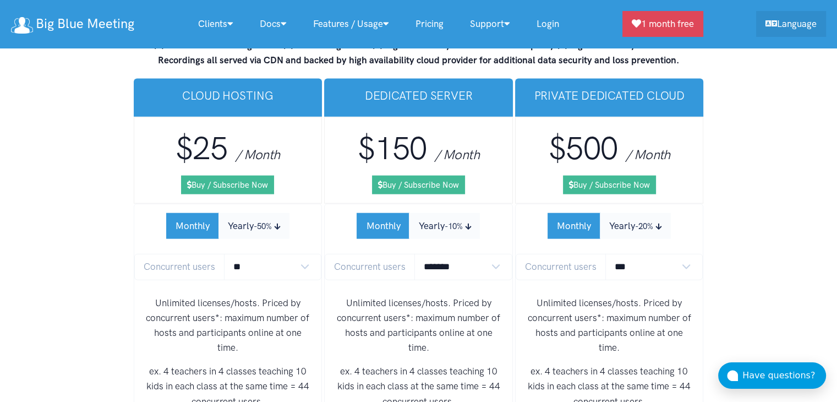
click at [440, 213] on button "Yearly -10%" at bounding box center [444, 226] width 71 height 26
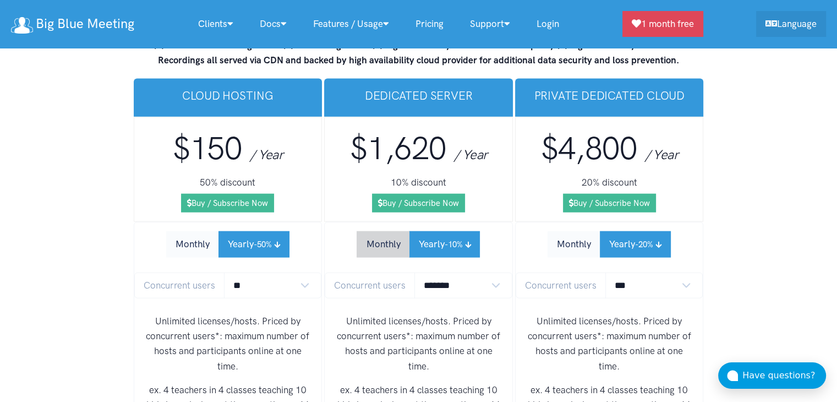
click at [380, 231] on button "Monthly" at bounding box center [383, 244] width 53 height 26
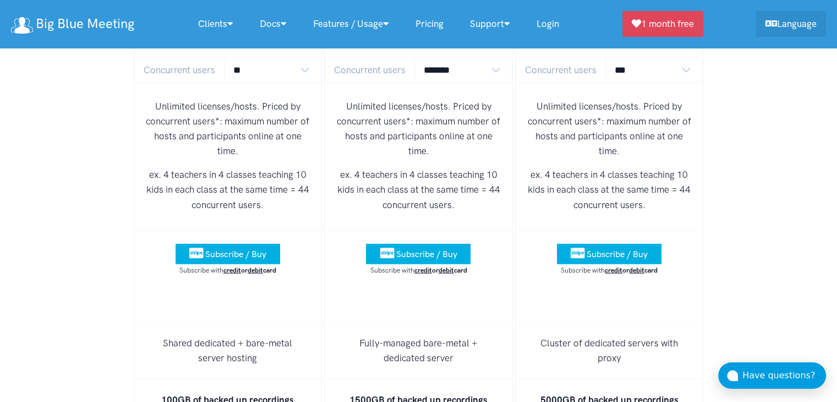
scroll to position [6921, 0]
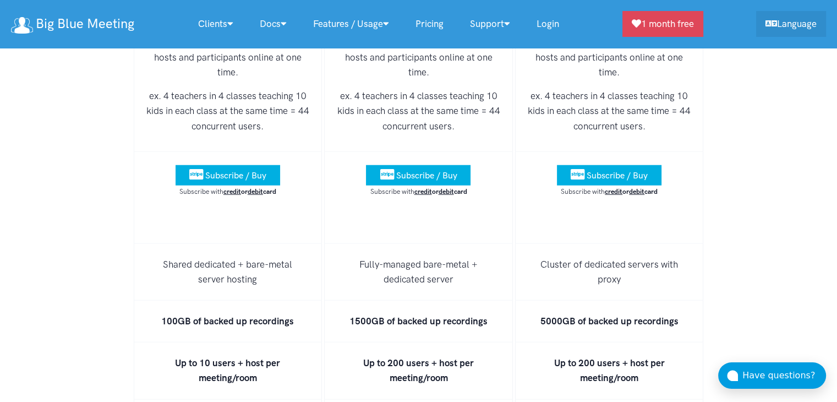
click at [406, 244] on li "Fully-managed bare-metal + dedicated server" at bounding box center [418, 272] width 189 height 57
click at [423, 244] on li "Fully-managed bare-metal + dedicated server" at bounding box center [418, 272] width 189 height 57
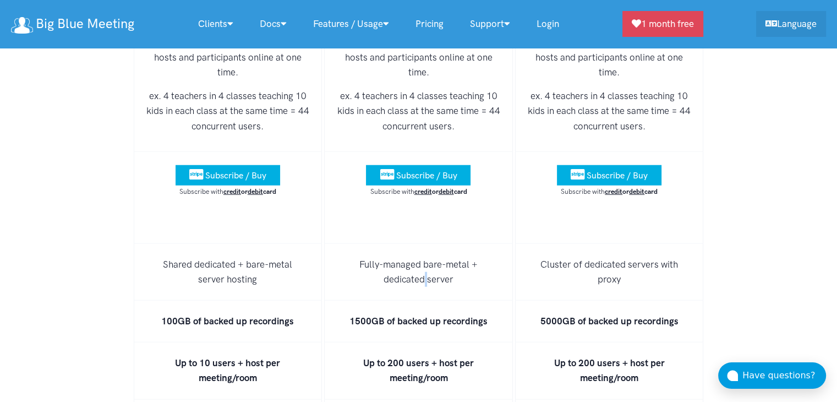
click at [423, 244] on li "Fully-managed bare-metal + dedicated server" at bounding box center [418, 272] width 189 height 57
click at [411, 315] on strong "1500GB of backed up recordings" at bounding box center [419, 320] width 138 height 11
click at [383, 315] on strong "1500GB of backed up recordings" at bounding box center [419, 320] width 138 height 11
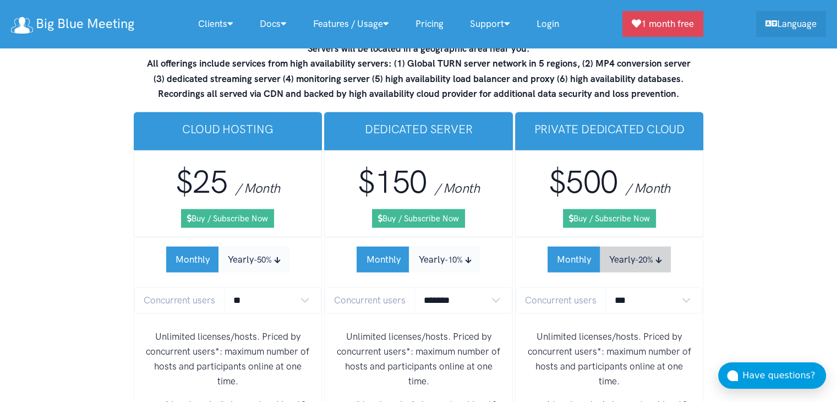
scroll to position [6591, 0]
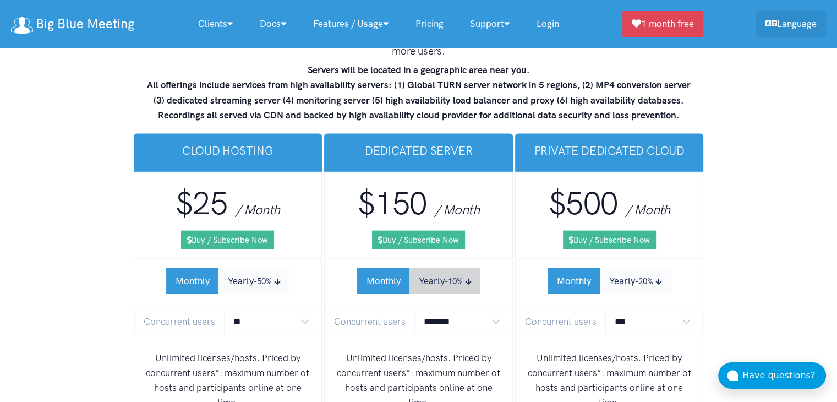
click at [448, 276] on small "-10%" at bounding box center [453, 281] width 18 height 10
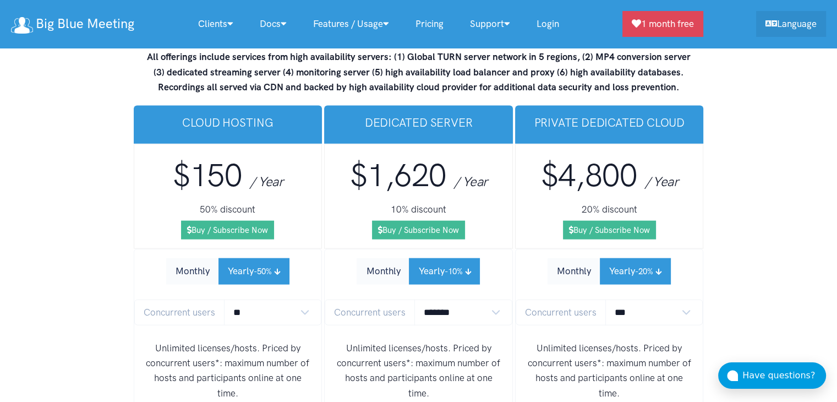
scroll to position [6701, 0]
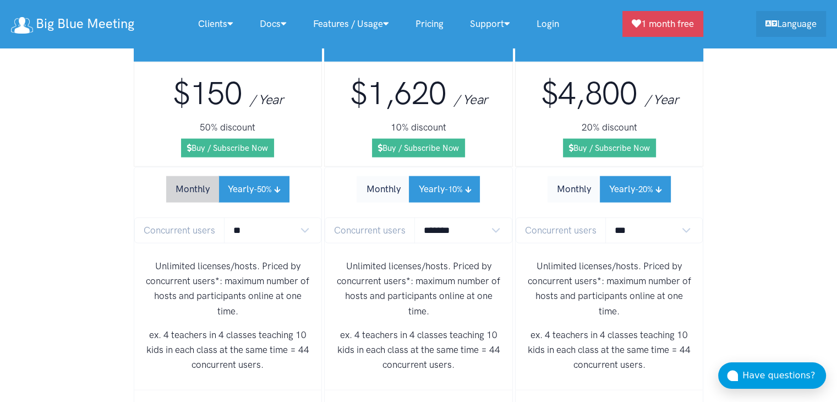
click at [187, 176] on button "Monthly" at bounding box center [192, 189] width 53 height 26
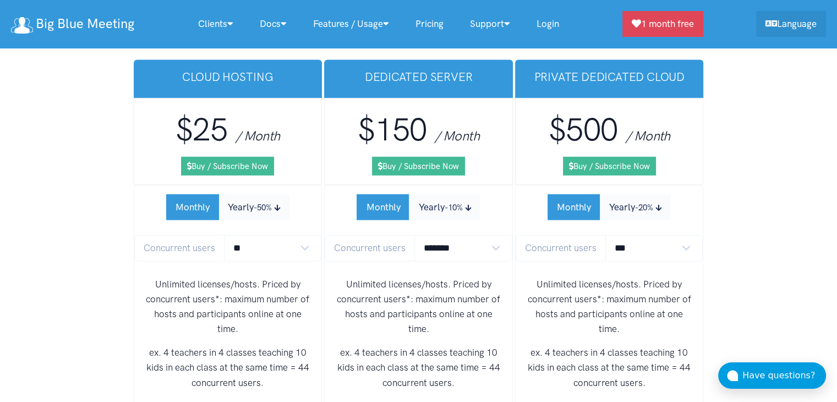
scroll to position [6646, 0]
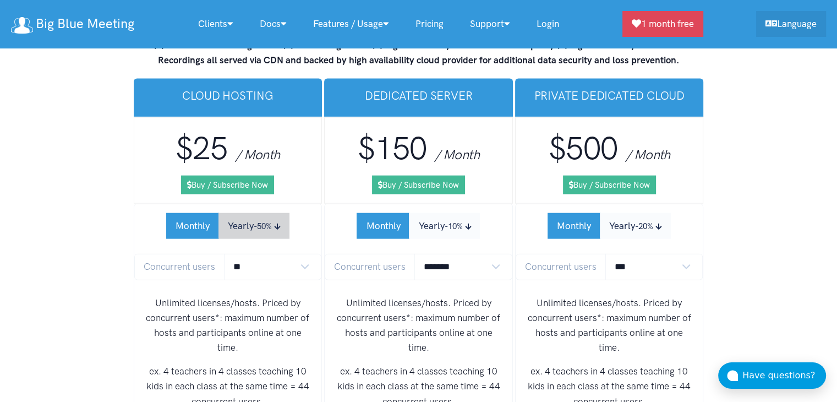
click at [247, 213] on button "Yearly -50%" at bounding box center [254, 226] width 71 height 26
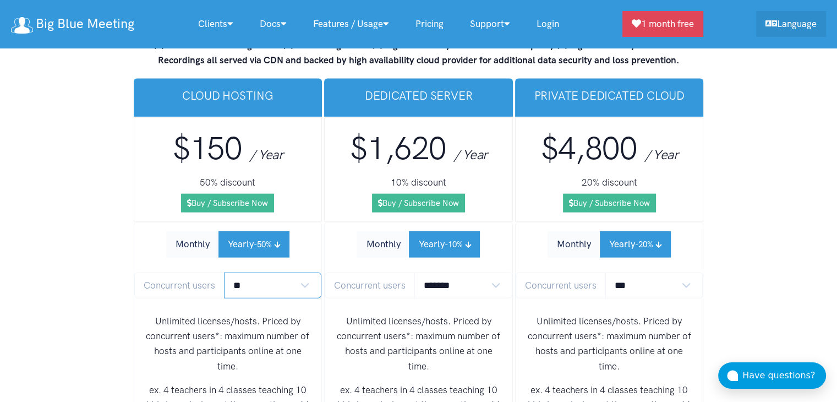
click at [303, 272] on select "** ** ** ** *** ***" at bounding box center [273, 285] width 98 height 26
select select "*"
click at [224, 272] on select "** ** ** ** *** ***" at bounding box center [273, 285] width 98 height 26
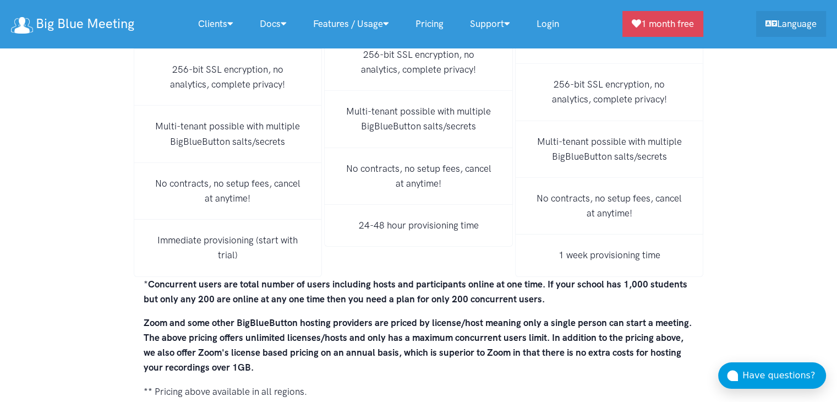
scroll to position [7692, 0]
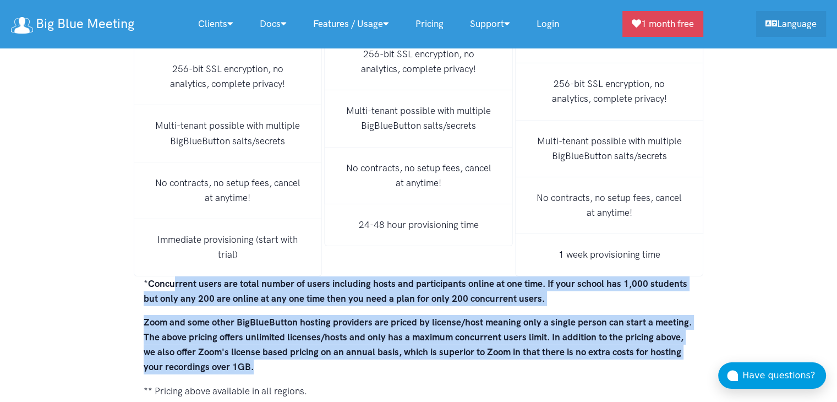
drag, startPoint x: 177, startPoint y: 235, endPoint x: 713, endPoint y: 320, distance: 543.6
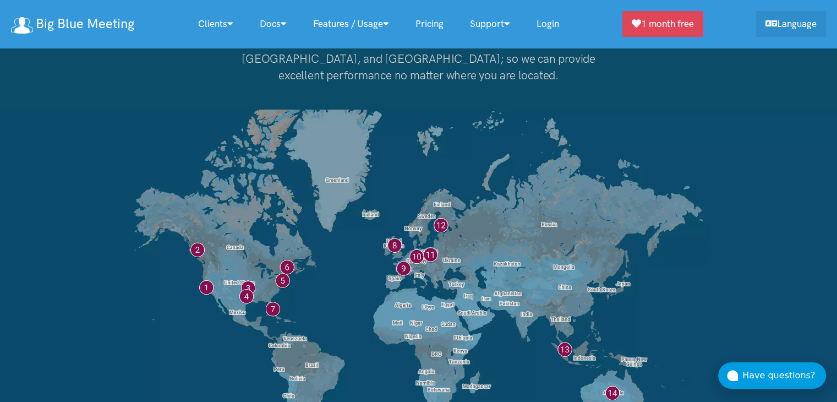
scroll to position [8463, 0]
